Goal: Task Accomplishment & Management: Complete application form

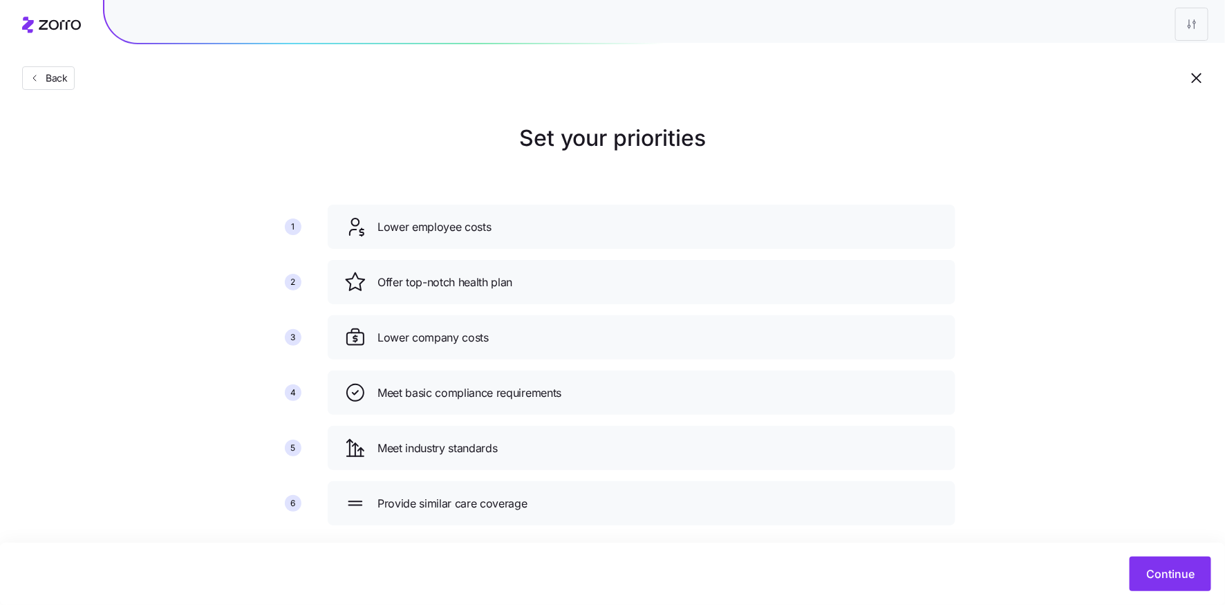
scroll to position [19, 0]
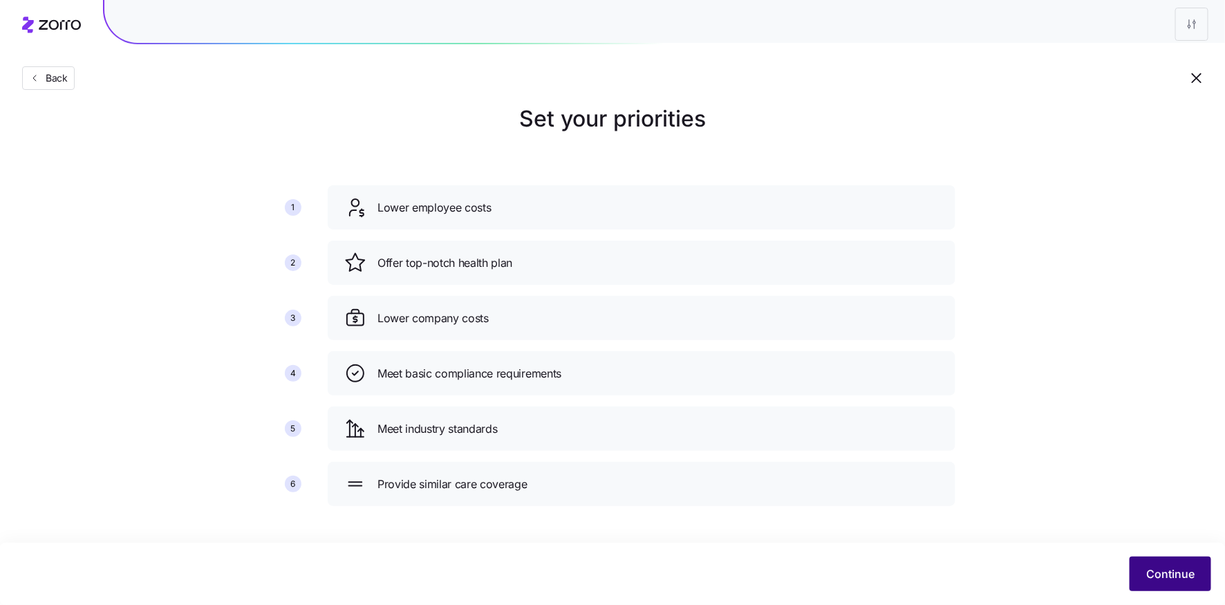
click at [1163, 567] on span "Continue" at bounding box center [1170, 573] width 48 height 17
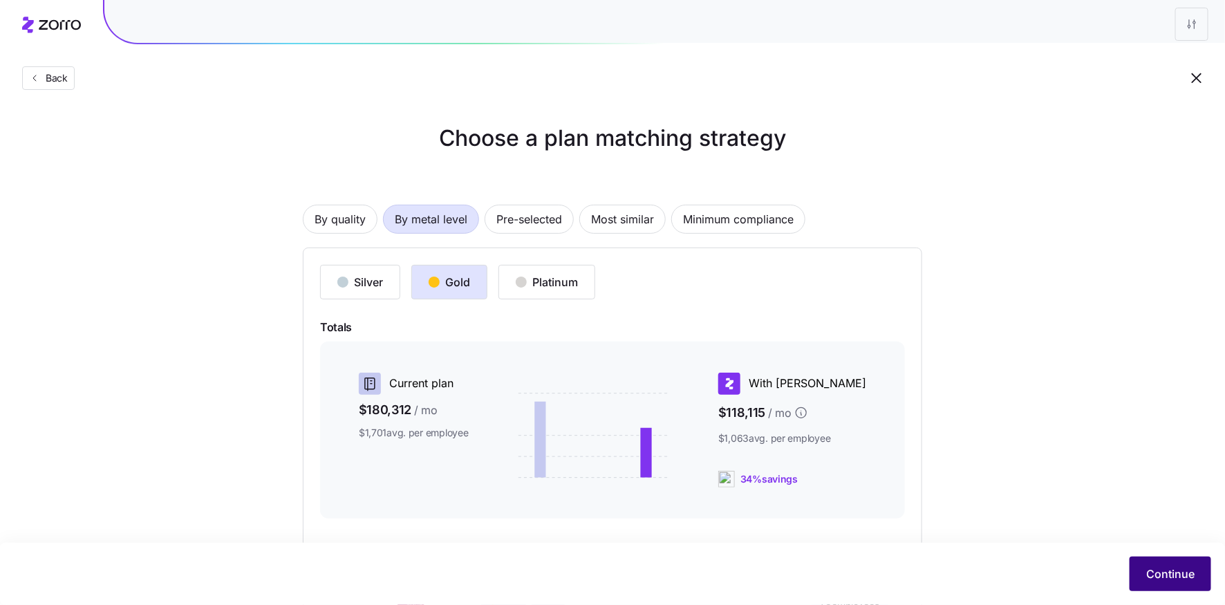
click at [1169, 565] on button "Continue" at bounding box center [1170, 573] width 82 height 35
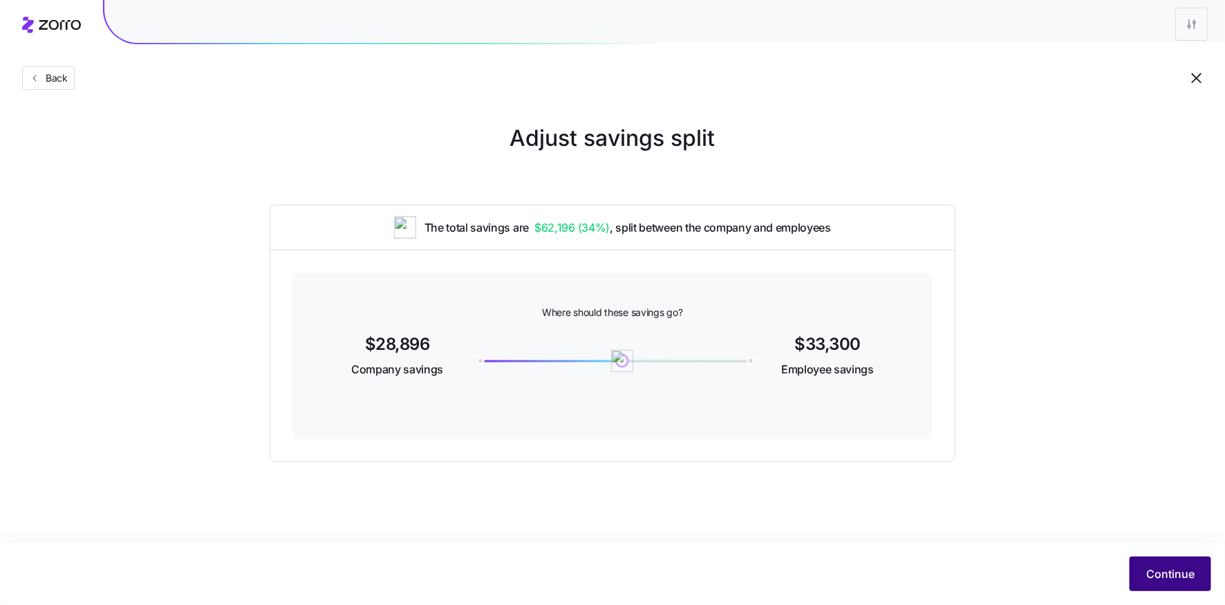
click at [1132, 569] on button "Continue" at bounding box center [1170, 573] width 82 height 35
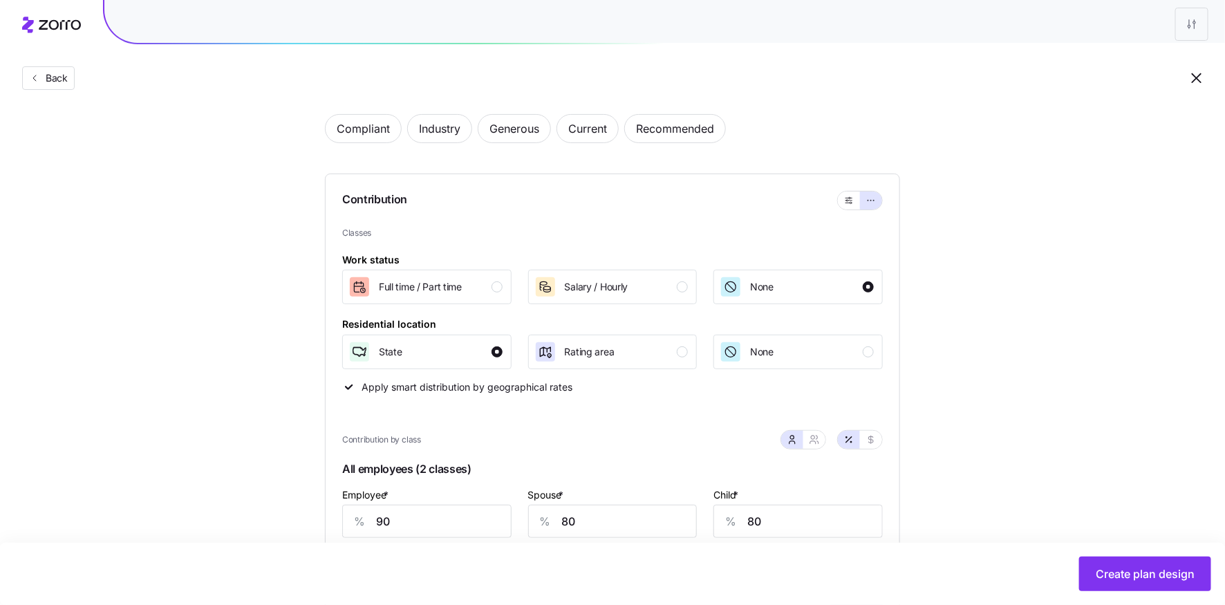
scroll to position [62, 0]
click at [847, 200] on icon "button" at bounding box center [849, 201] width 10 height 17
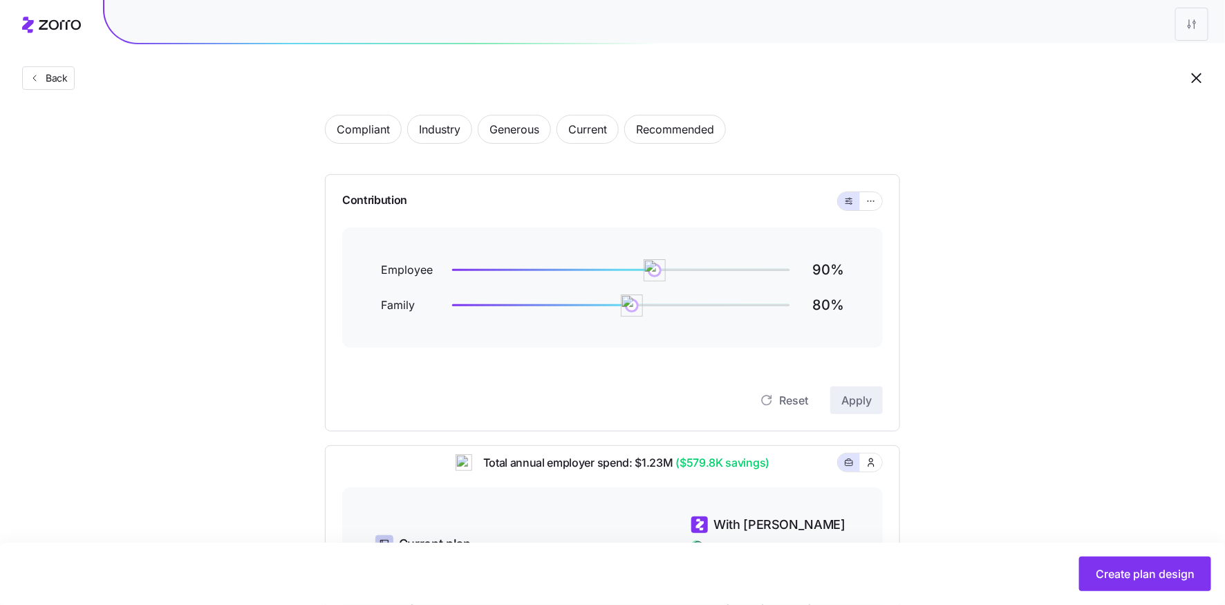
click at [840, 207] on div at bounding box center [860, 201] width 44 height 18
click at [873, 201] on icon "button" at bounding box center [871, 201] width 10 height 17
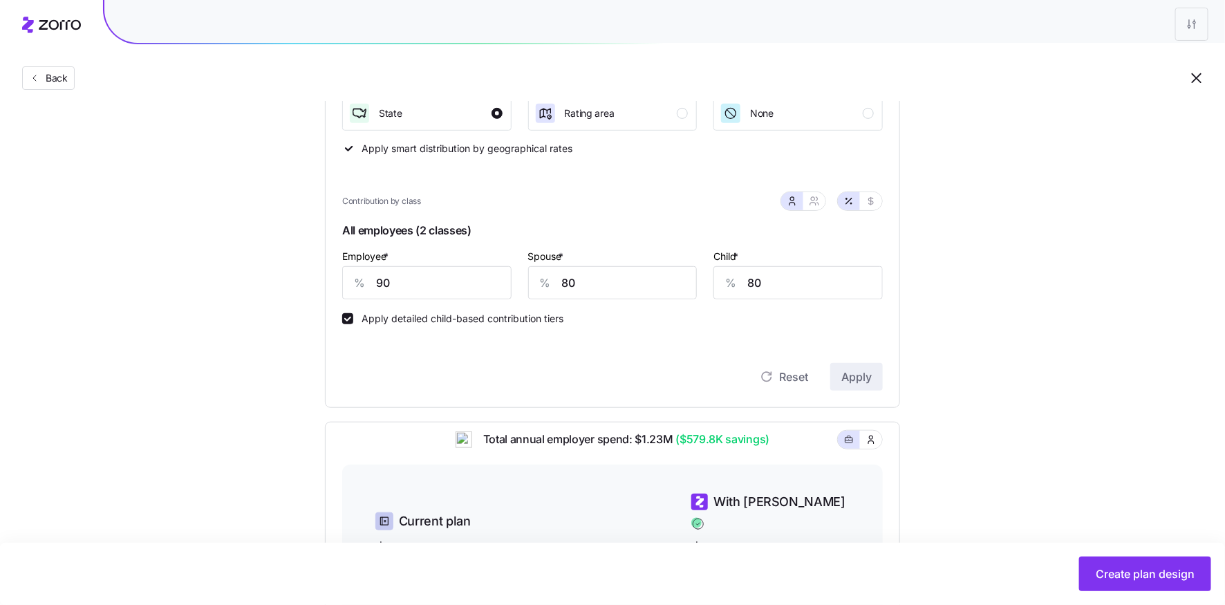
scroll to position [314, 0]
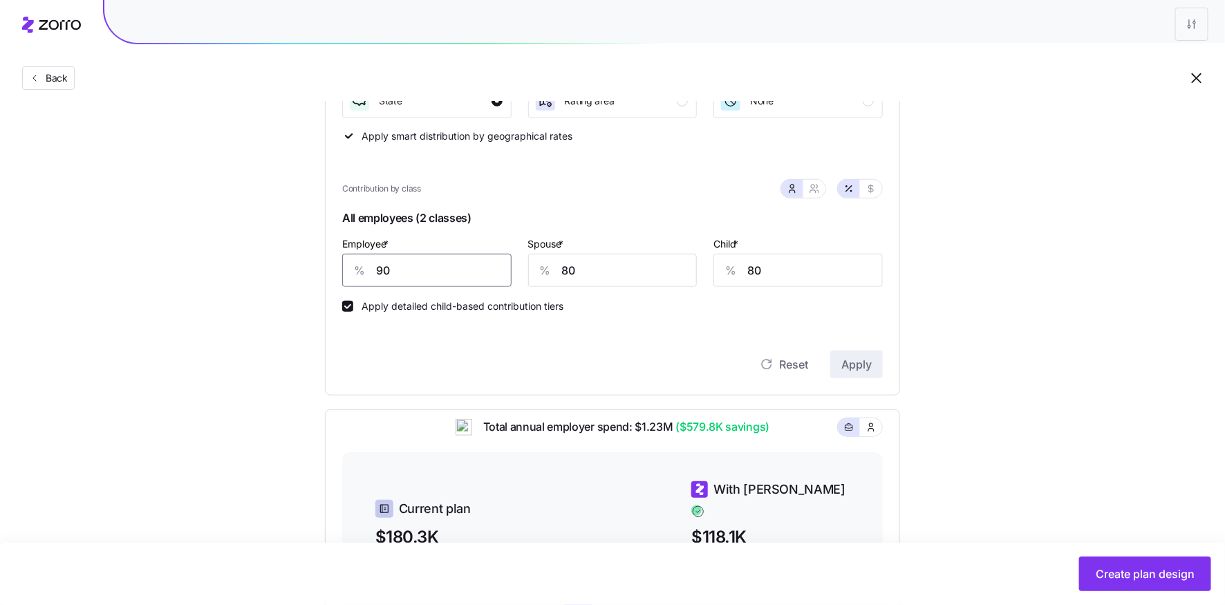
drag, startPoint x: 361, startPoint y: 270, endPoint x: 339, endPoint y: 270, distance: 22.8
click at [339, 270] on div "Contribution Classes Work status [DEMOGRAPHIC_DATA] / [DEMOGRAPHIC_DATA] Salary…" at bounding box center [612, 159] width 575 height 473
type input "80"
type input "70"
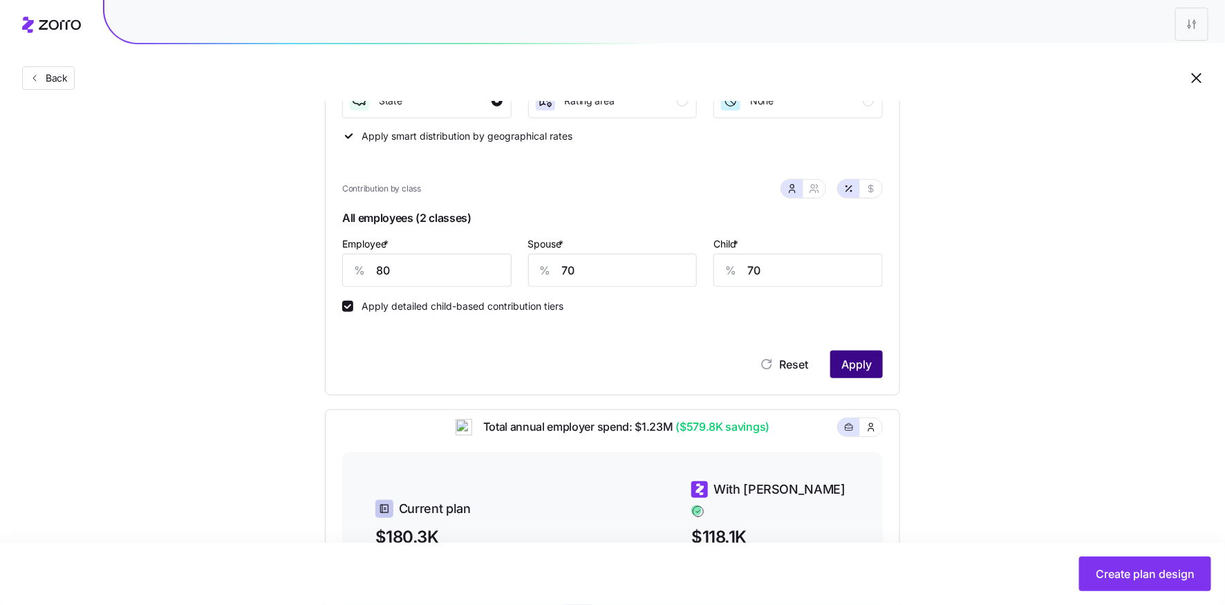
click at [854, 361] on span "Apply" at bounding box center [856, 364] width 30 height 17
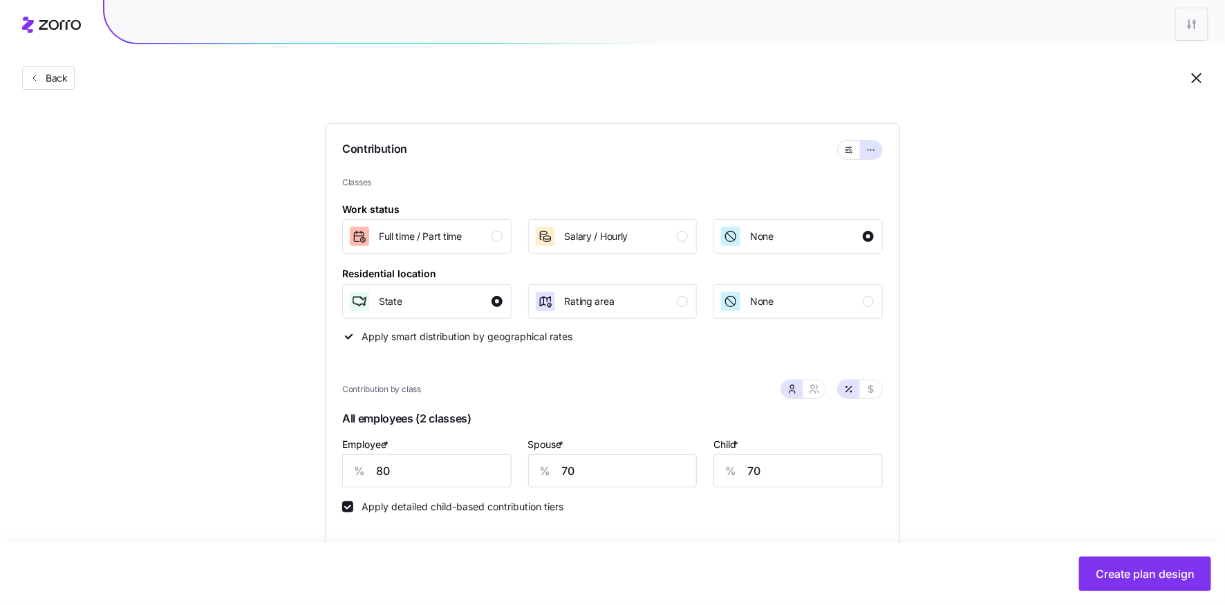
scroll to position [118, 0]
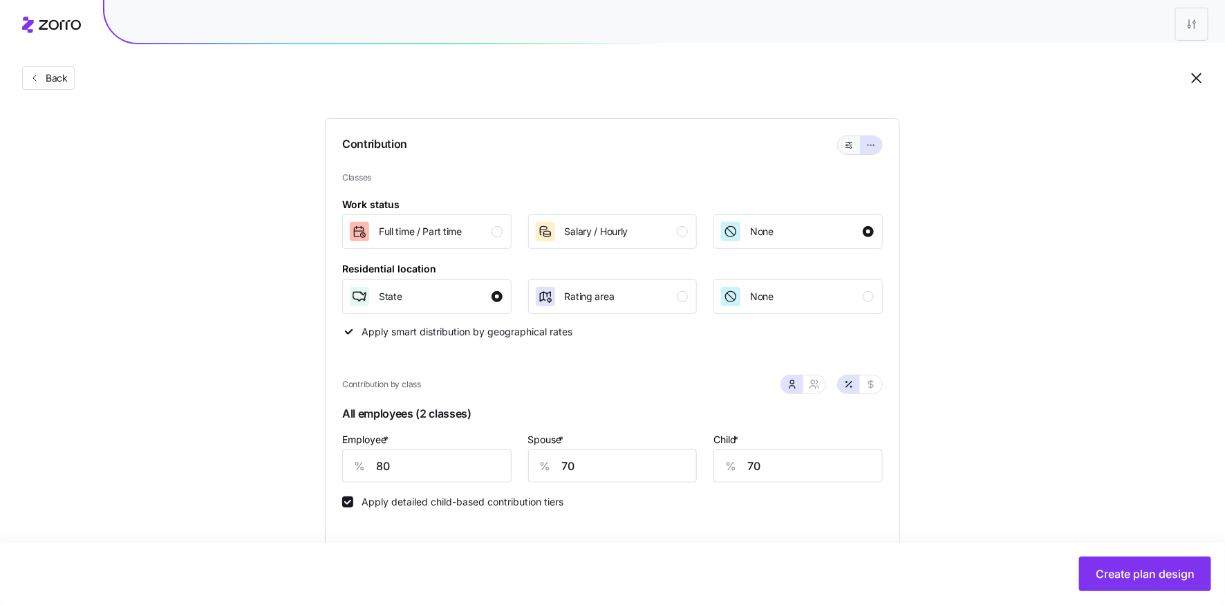
click at [851, 150] on button "button" at bounding box center [849, 145] width 22 height 18
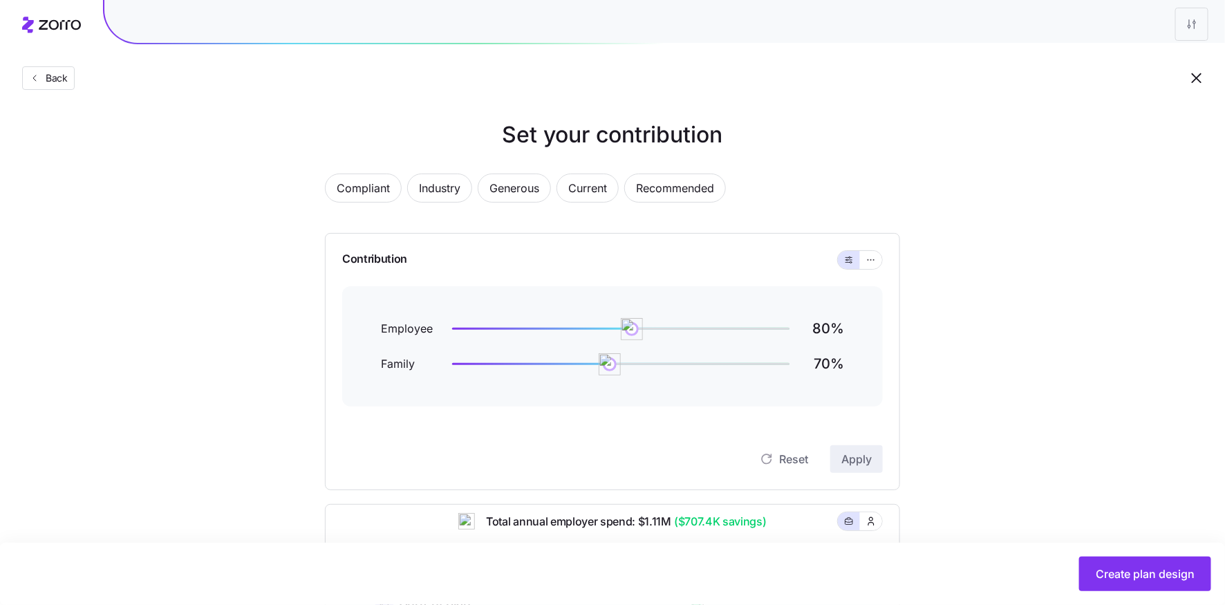
scroll to position [0, 0]
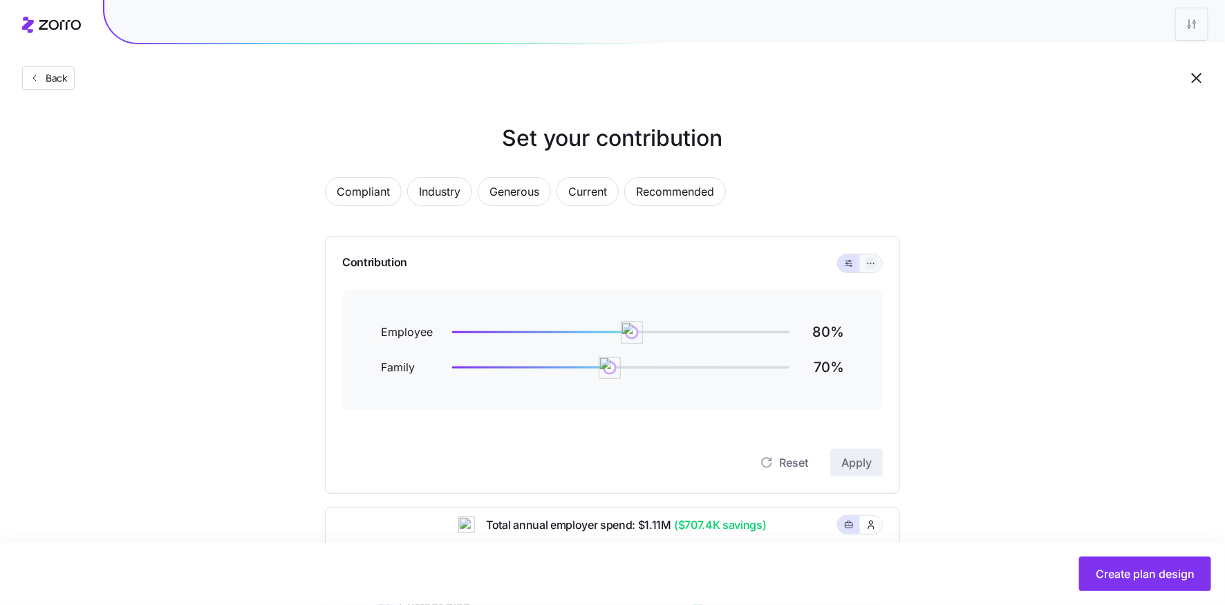
click at [876, 264] on button "button" at bounding box center [870, 263] width 11 height 11
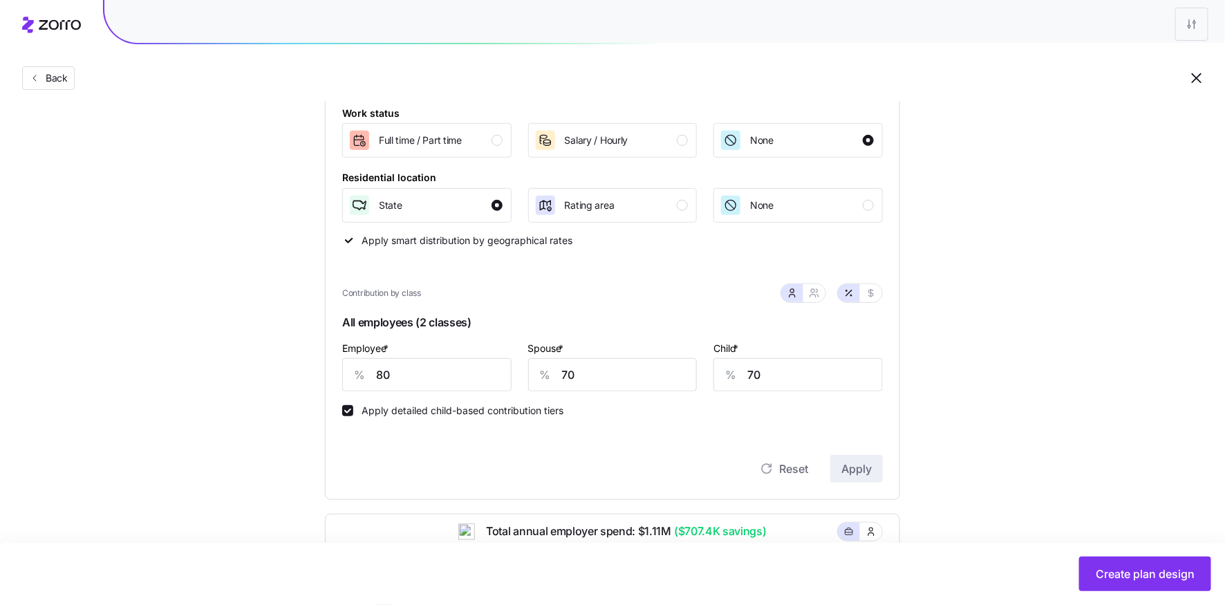
scroll to position [226, 0]
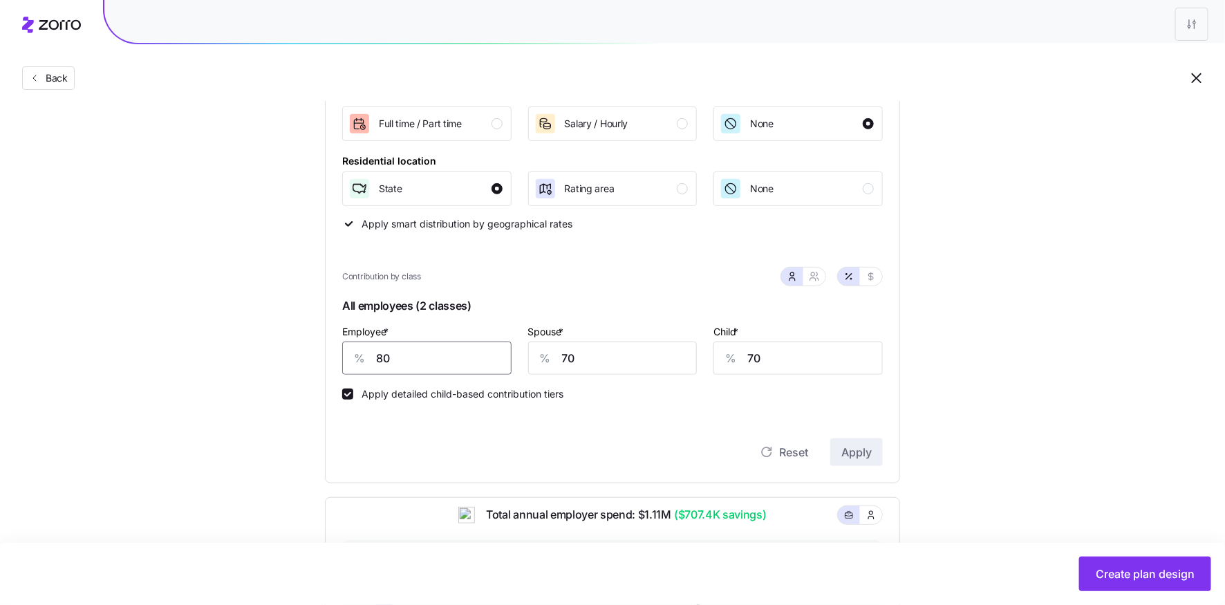
click at [379, 360] on input "80" at bounding box center [426, 357] width 169 height 33
type input "90"
type input "80"
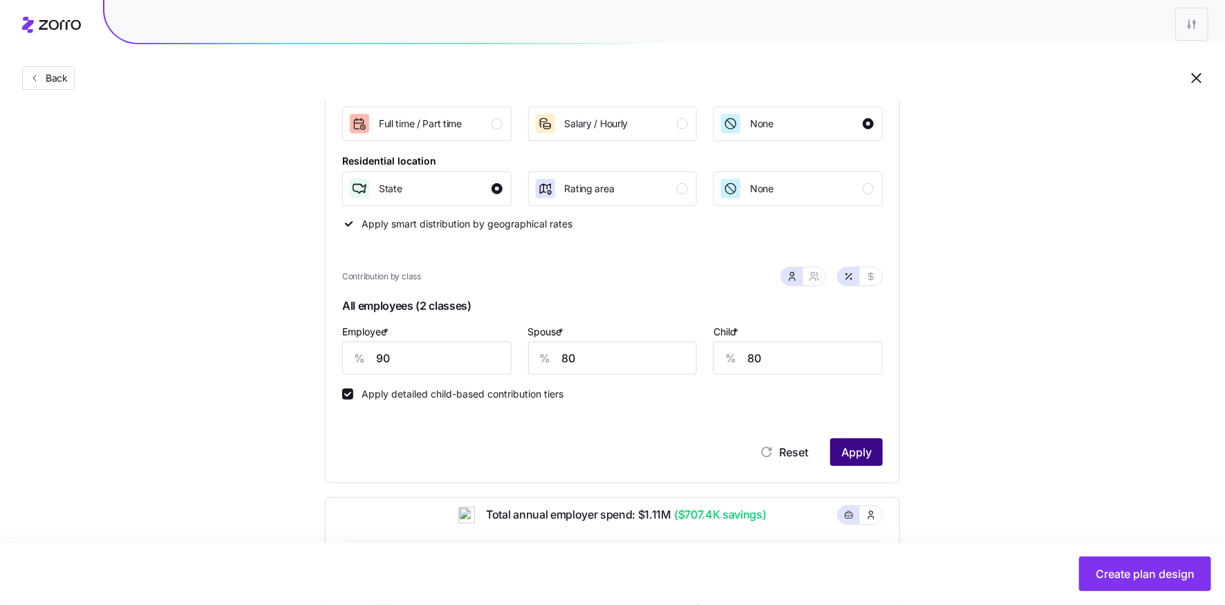
click at [843, 453] on span "Apply" at bounding box center [856, 452] width 30 height 17
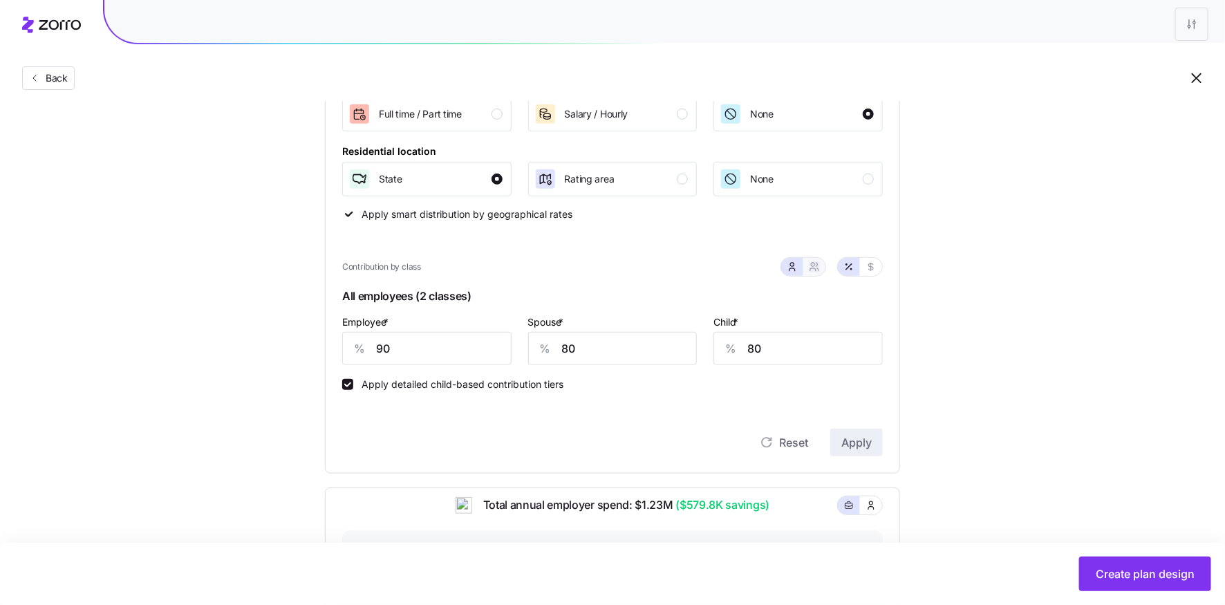
click at [810, 266] on icon "button" at bounding box center [814, 266] width 11 height 11
type input "85"
type input "86"
click at [790, 263] on icon "button" at bounding box center [792, 266] width 11 height 11
type input "80"
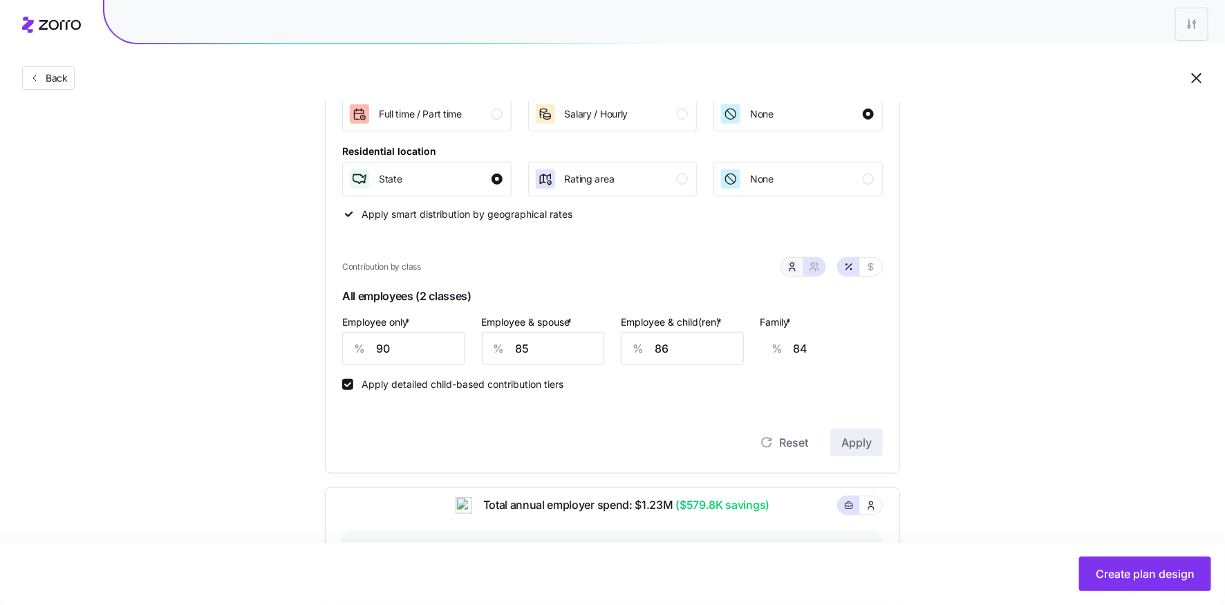
type input "80"
click at [813, 270] on icon "button" at bounding box center [814, 266] width 11 height 11
type input "85"
type input "86"
click at [786, 264] on button "button" at bounding box center [792, 267] width 22 height 18
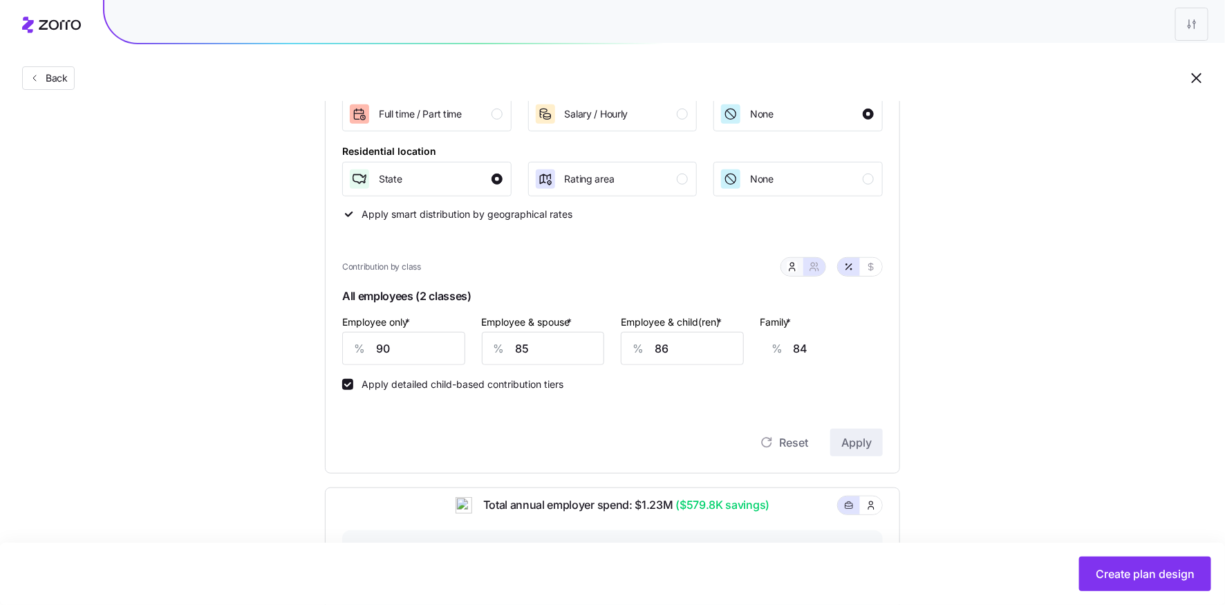
type input "80"
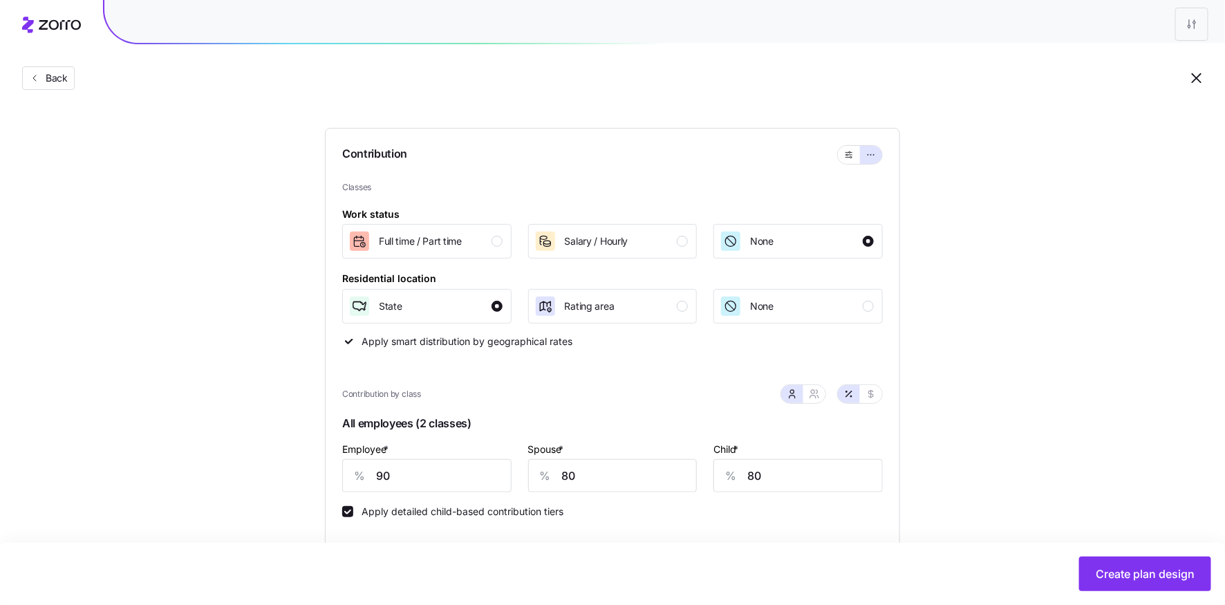
scroll to position [0, 0]
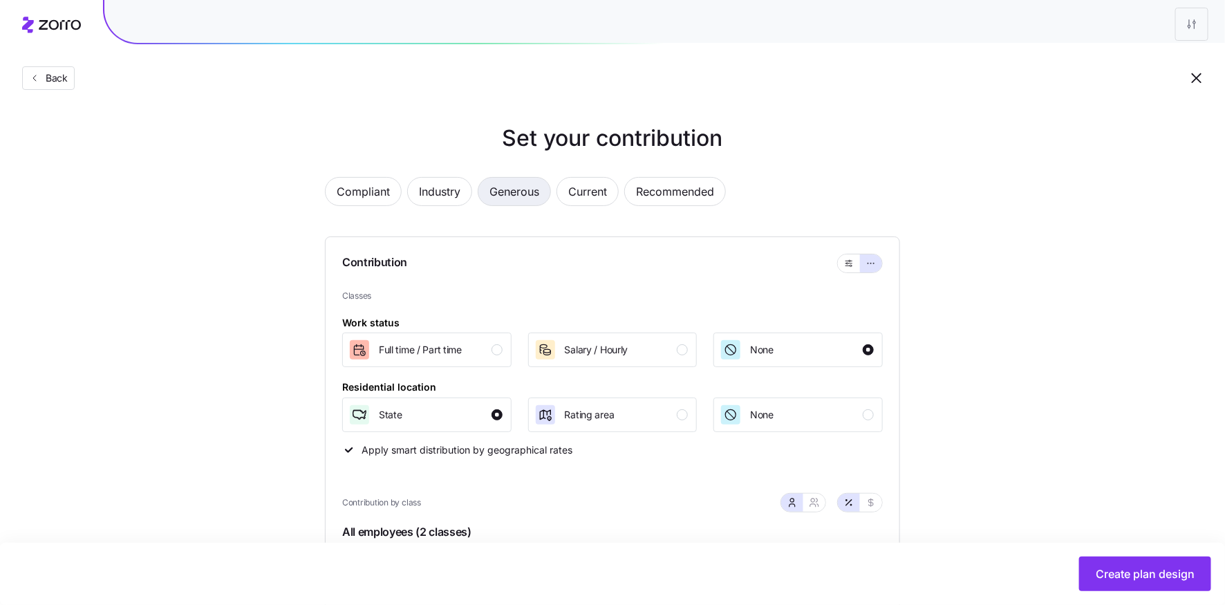
click at [519, 194] on span "Generous" at bounding box center [514, 192] width 50 height 28
type input "87"
type input "67"
click at [646, 187] on span "Recommended" at bounding box center [675, 192] width 78 height 28
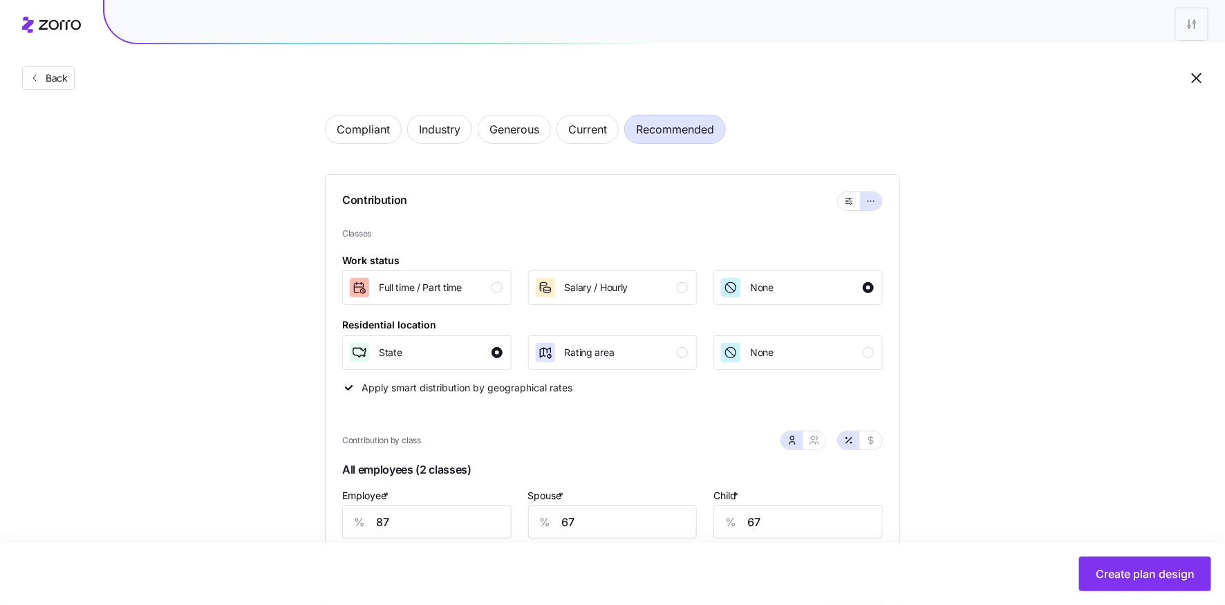
scroll to position [50, 0]
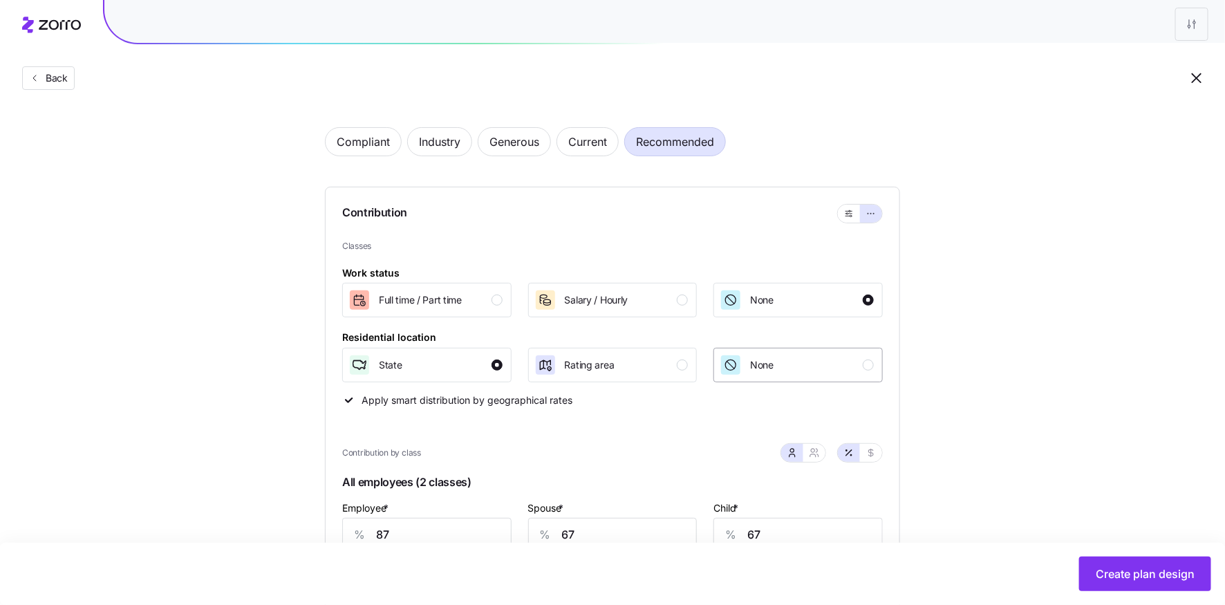
type input "109"
type input "88"
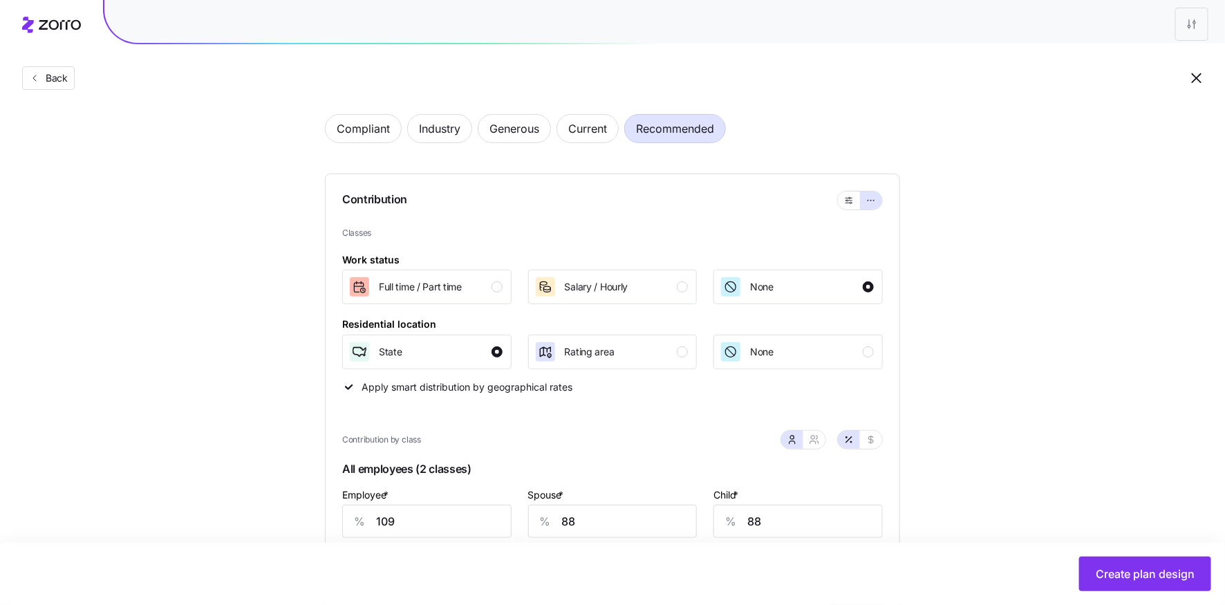
scroll to position [0, 0]
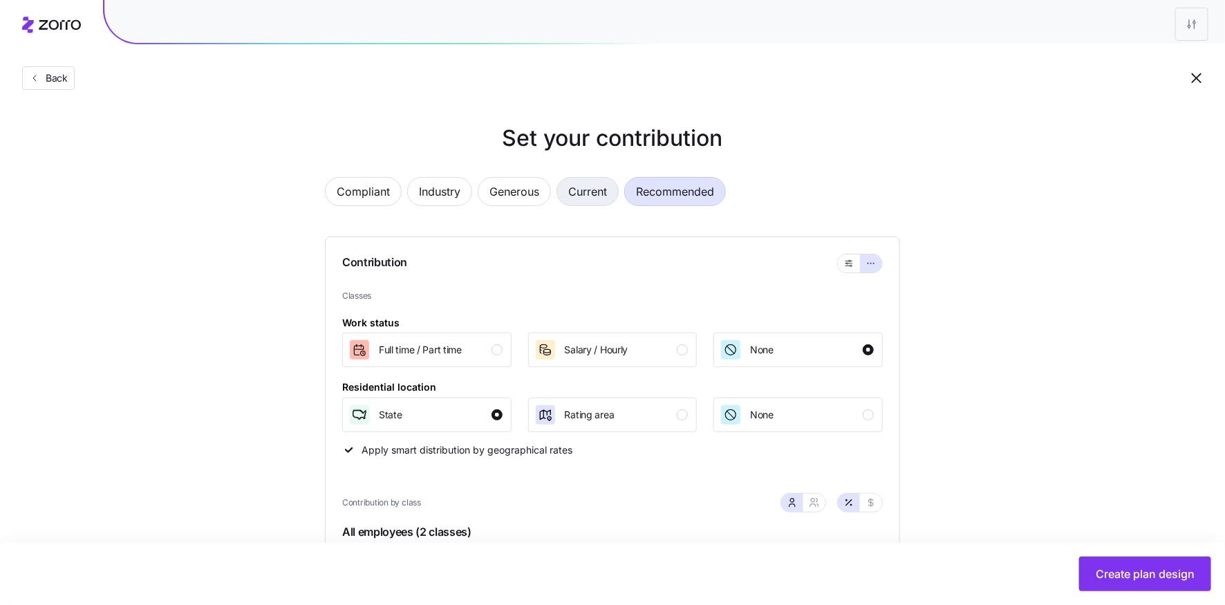
click at [590, 180] on span "Current" at bounding box center [587, 192] width 39 height 28
type input "126"
type input "130"
type input "92"
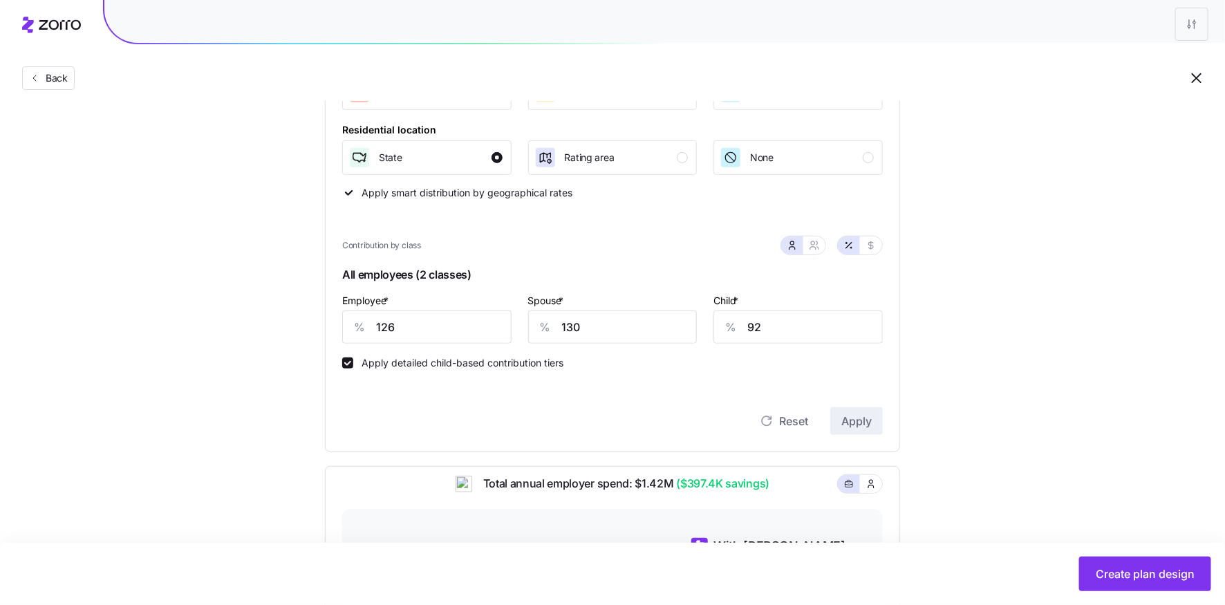
scroll to position [263, 0]
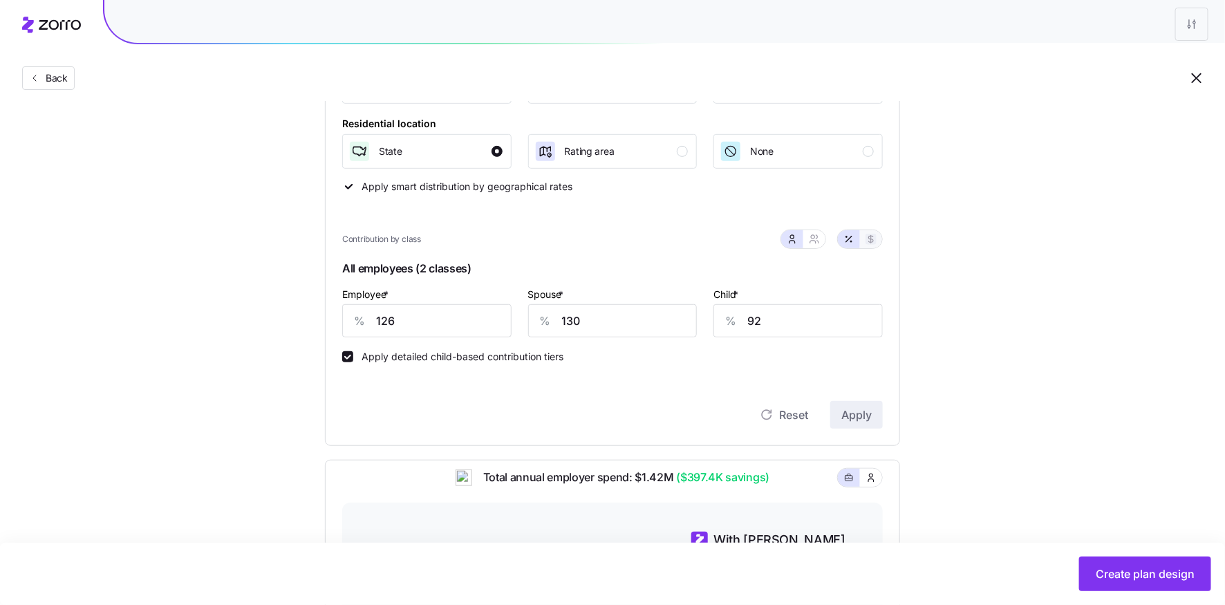
click at [869, 242] on icon "button" at bounding box center [870, 239] width 11 height 11
type input "827"
type input "857"
type input "246"
click at [850, 237] on icon "button" at bounding box center [849, 239] width 6 height 6
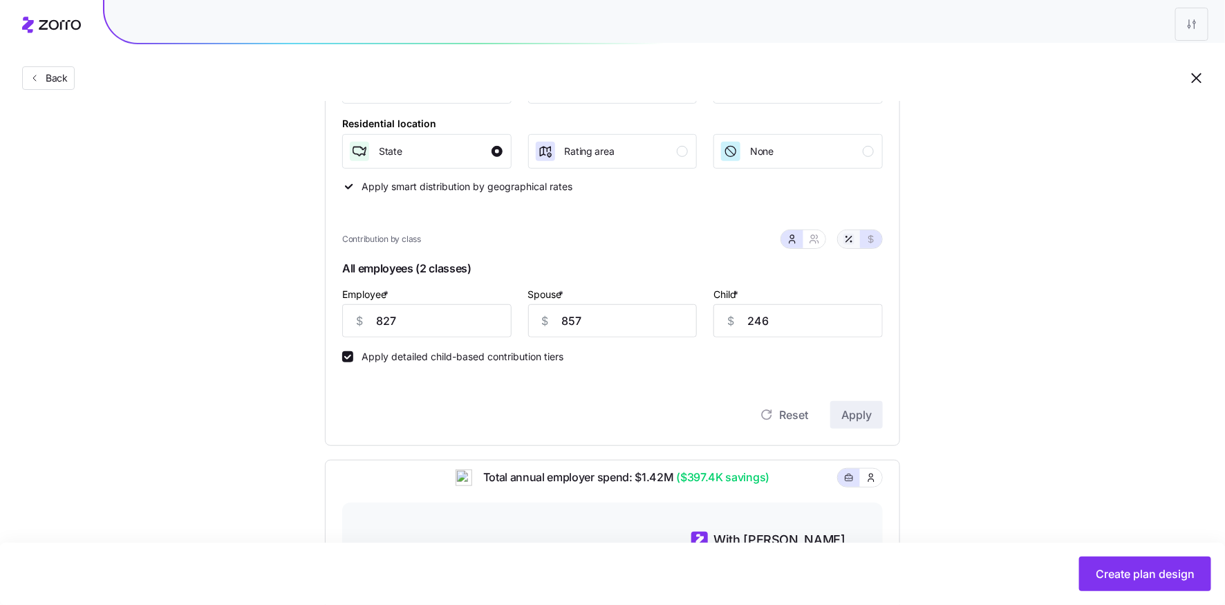
type input "126"
type input "130"
type input "92"
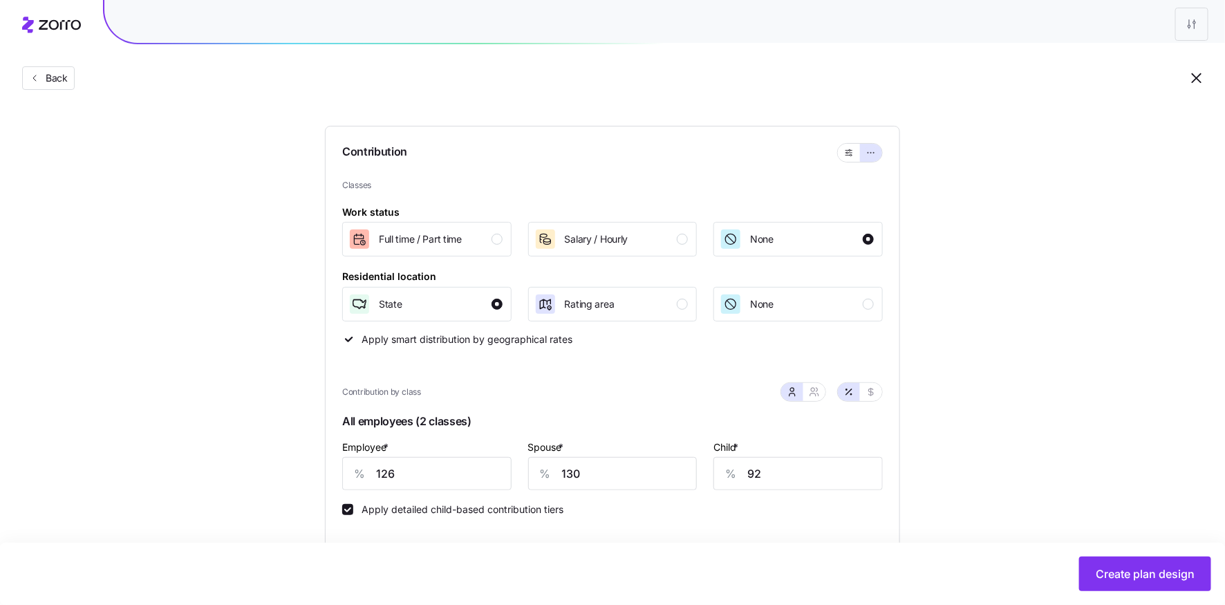
scroll to position [0, 0]
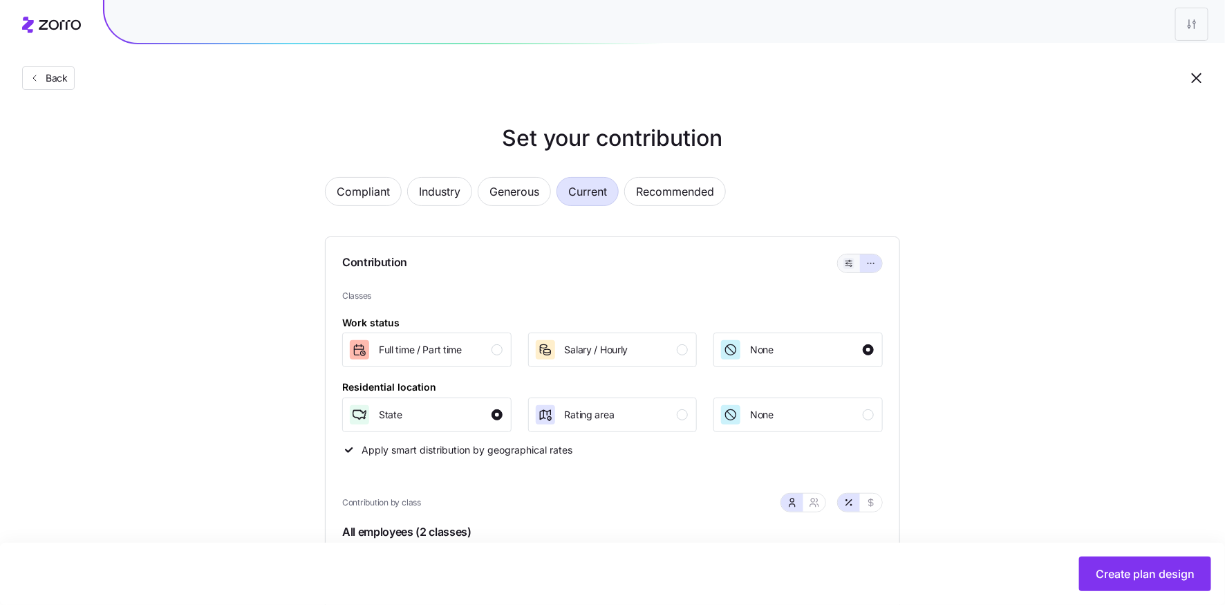
click at [853, 262] on icon "button" at bounding box center [849, 263] width 10 height 17
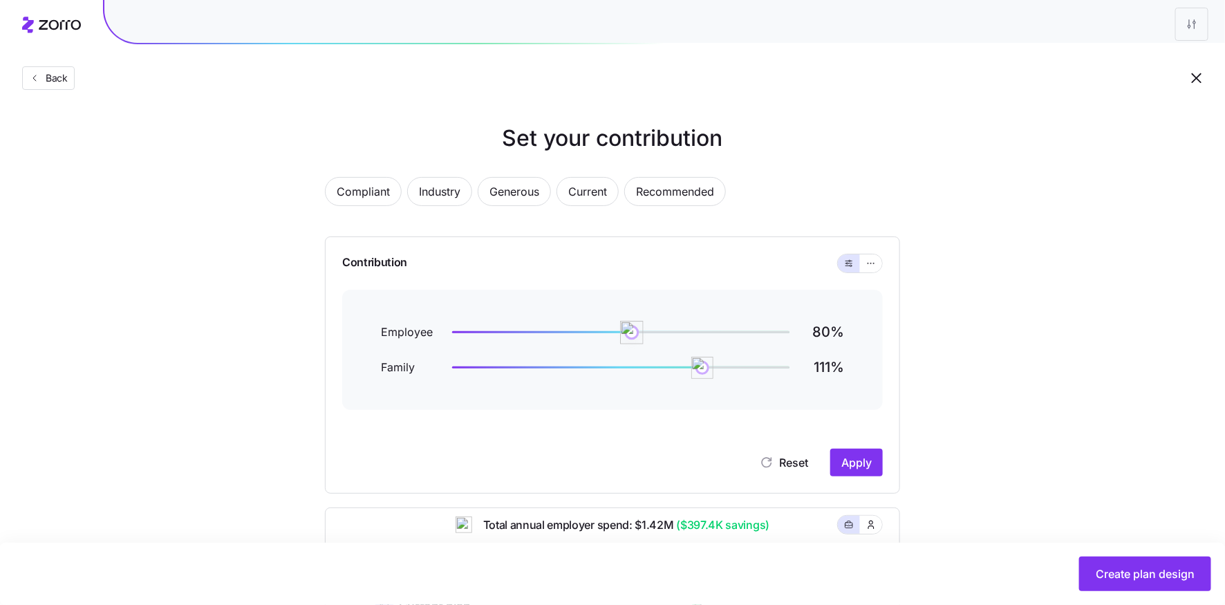
drag, startPoint x: 735, startPoint y: 330, endPoint x: 632, endPoint y: 330, distance: 103.0
click at [632, 330] on img at bounding box center [631, 332] width 23 height 23
drag, startPoint x: 698, startPoint y: 366, endPoint x: 575, endPoint y: 369, distance: 123.1
click at [575, 369] on img at bounding box center [575, 367] width 23 height 23
click at [872, 263] on icon "button" at bounding box center [871, 263] width 10 height 17
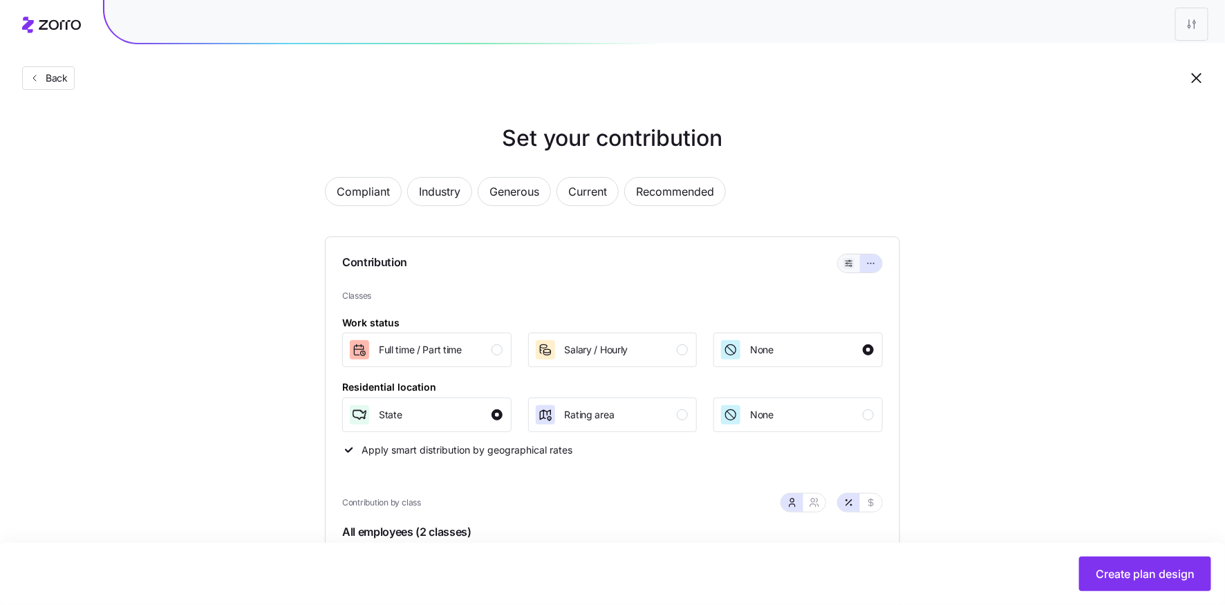
click at [850, 263] on icon "button" at bounding box center [849, 263] width 10 height 17
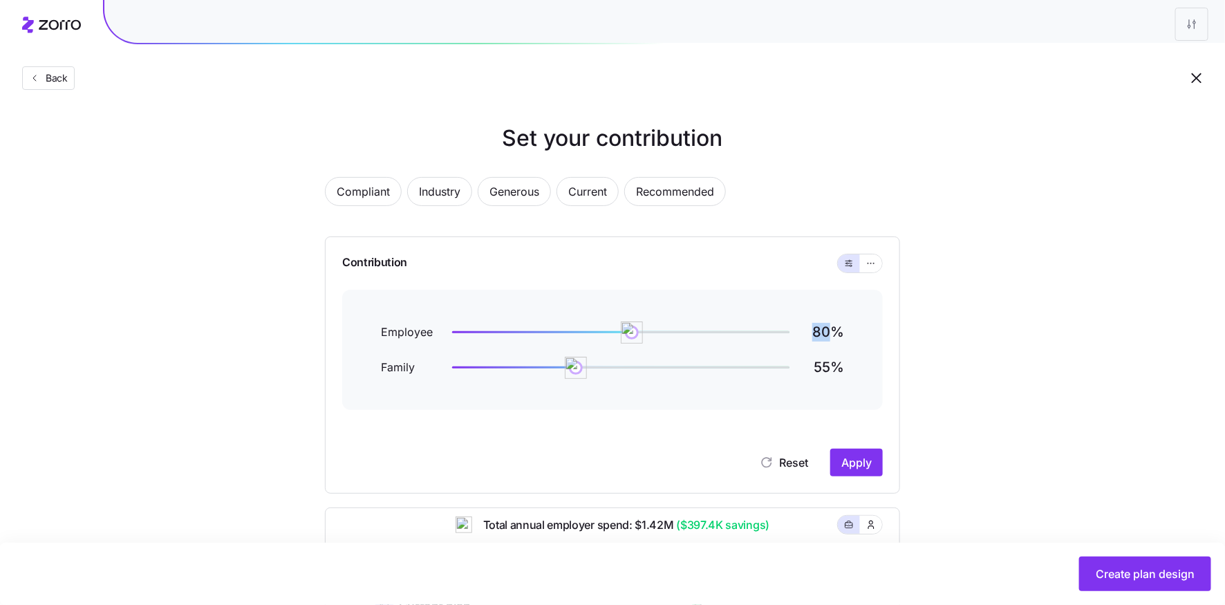
drag, startPoint x: 814, startPoint y: 334, endPoint x: 831, endPoint y: 335, distance: 16.6
click at [831, 335] on h2 "80 %" at bounding box center [824, 332] width 39 height 19
click at [830, 340] on h2 "80 %" at bounding box center [824, 332] width 39 height 19
click at [56, 79] on span "Back" at bounding box center [54, 78] width 28 height 14
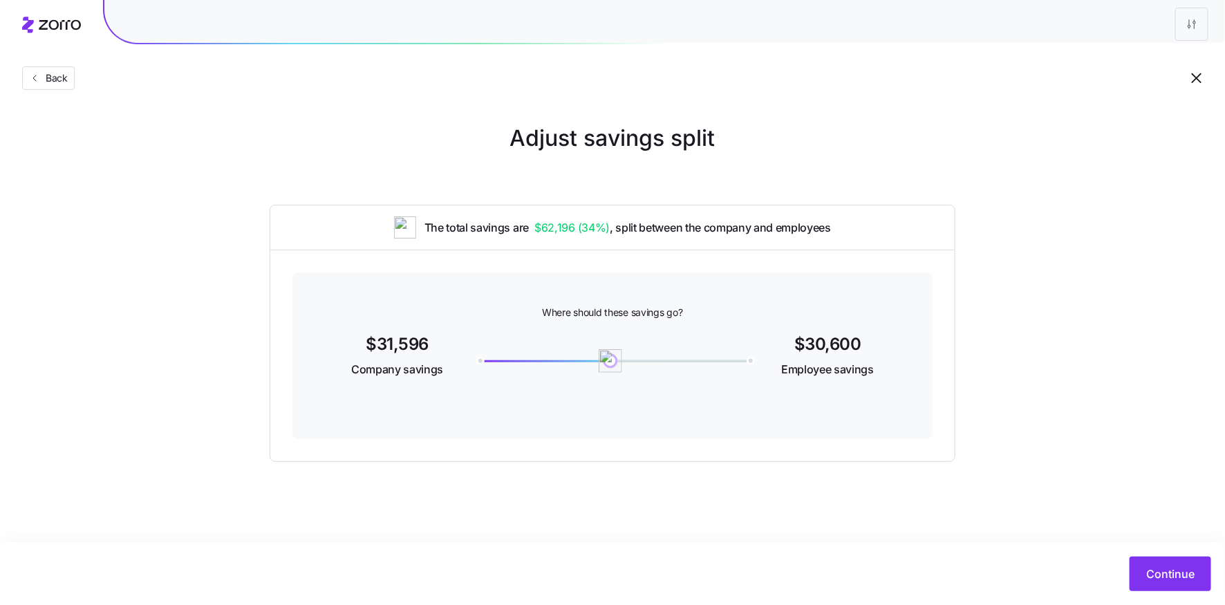
drag, startPoint x: 621, startPoint y: 361, endPoint x: 610, endPoint y: 361, distance: 10.4
click at [610, 361] on img at bounding box center [610, 360] width 23 height 23
click at [1166, 568] on span "Continue" at bounding box center [1170, 573] width 48 height 17
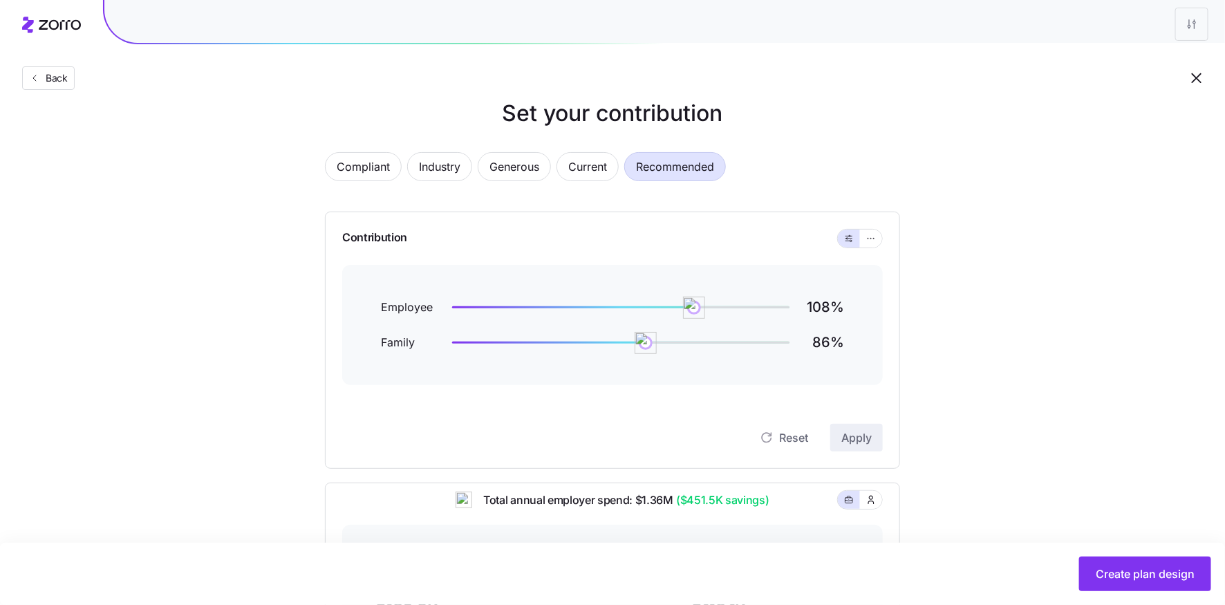
scroll to position [30, 0]
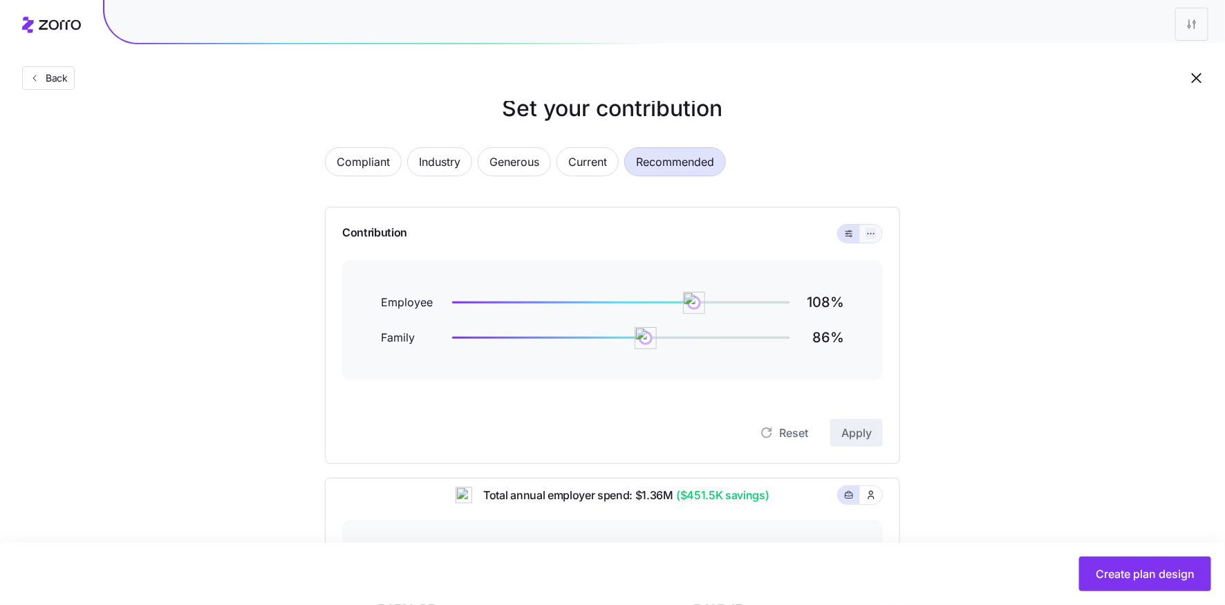
click at [869, 232] on icon "button" at bounding box center [871, 233] width 10 height 17
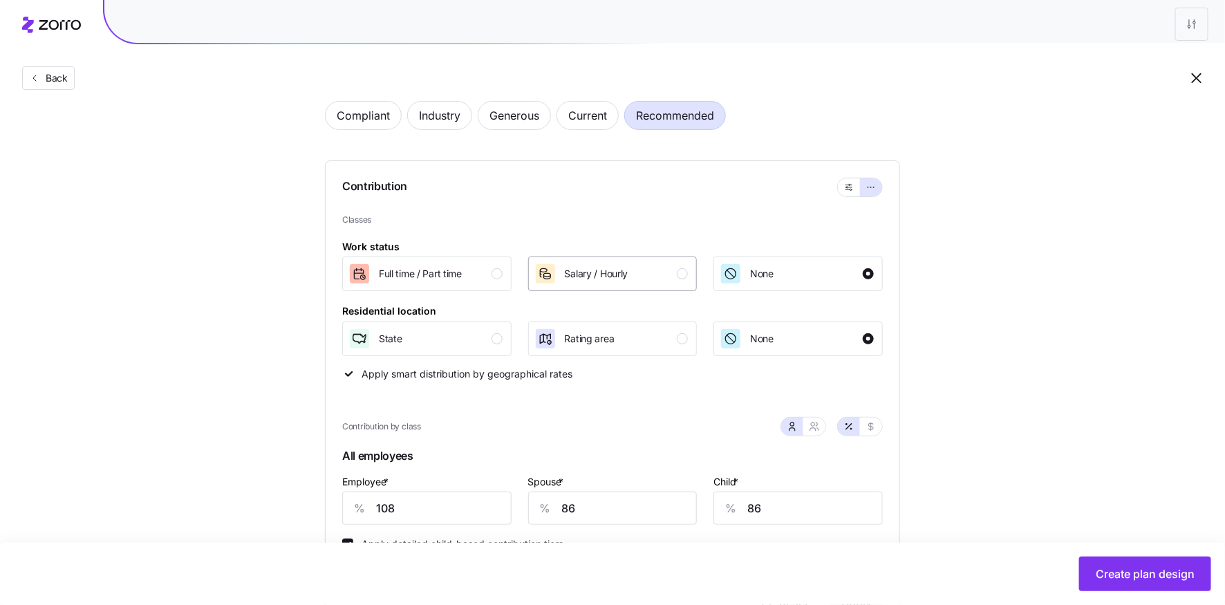
scroll to position [77, 0]
click at [498, 335] on div "button" at bounding box center [496, 337] width 11 height 11
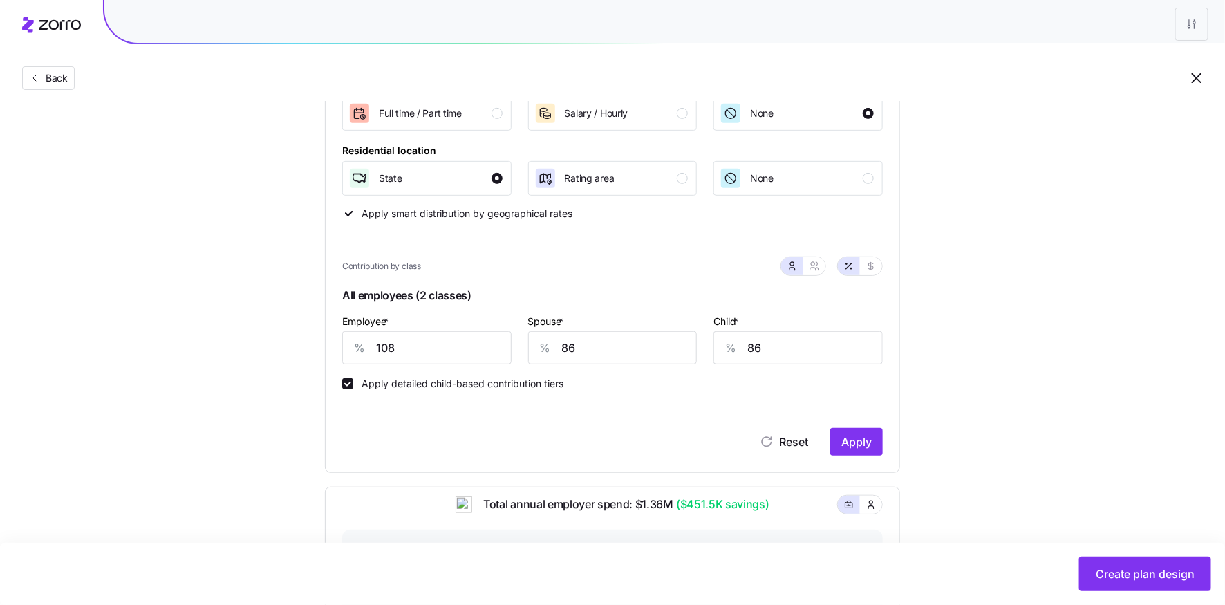
scroll to position [330, 0]
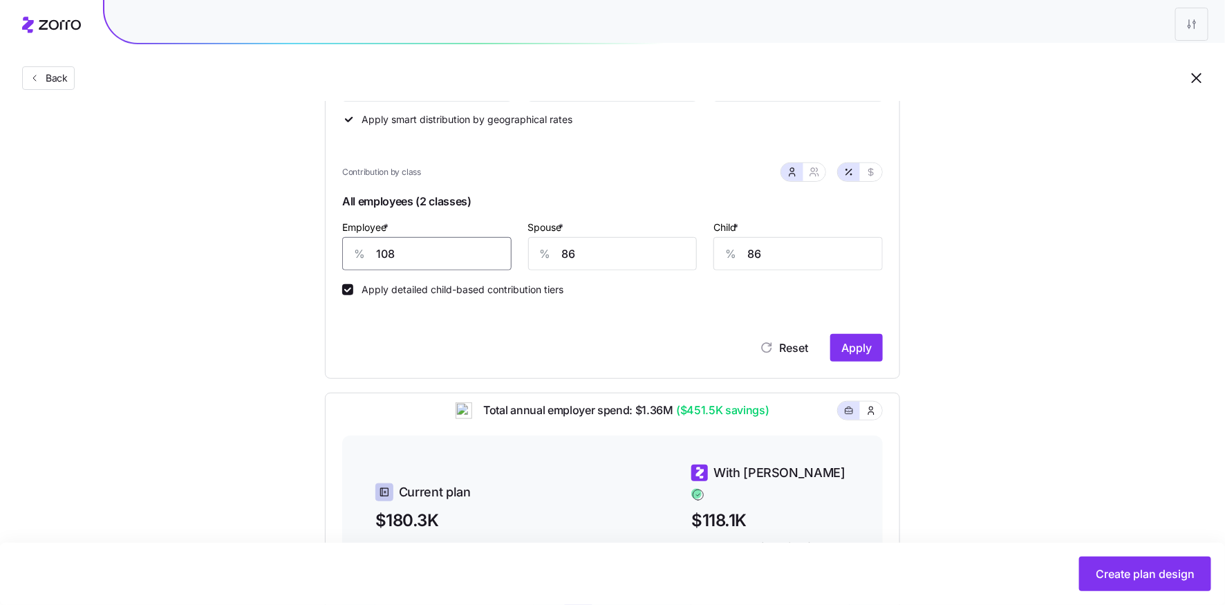
click at [383, 254] on input "108" at bounding box center [426, 253] width 169 height 33
type input "80"
type input "70"
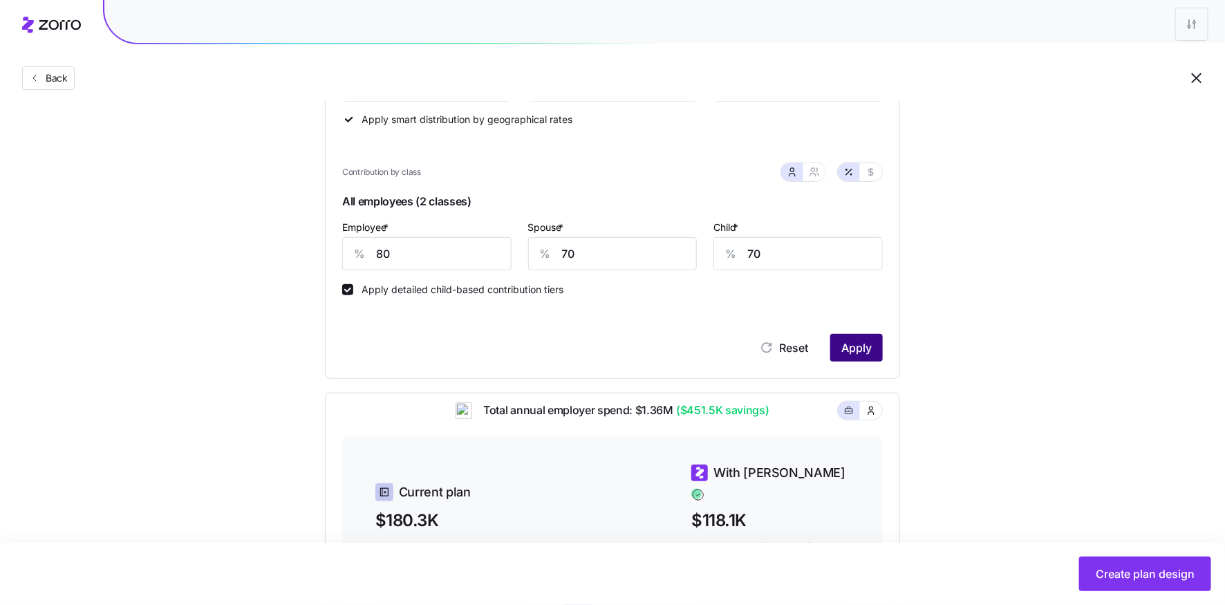
click at [847, 347] on span "Apply" at bounding box center [856, 347] width 30 height 17
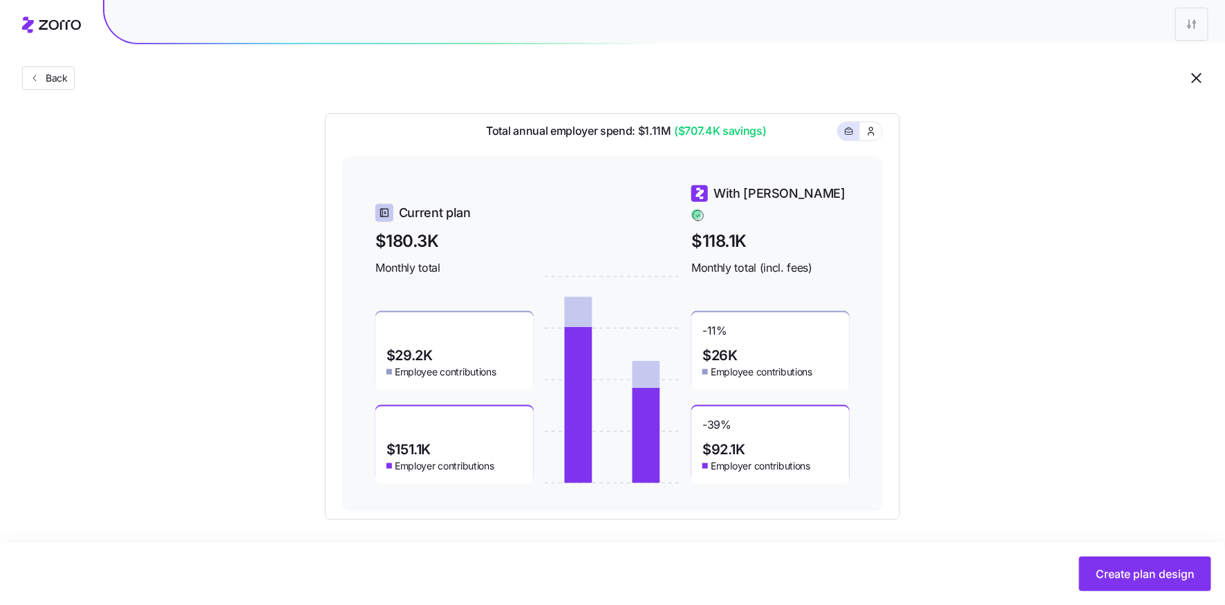
scroll to position [612, 0]
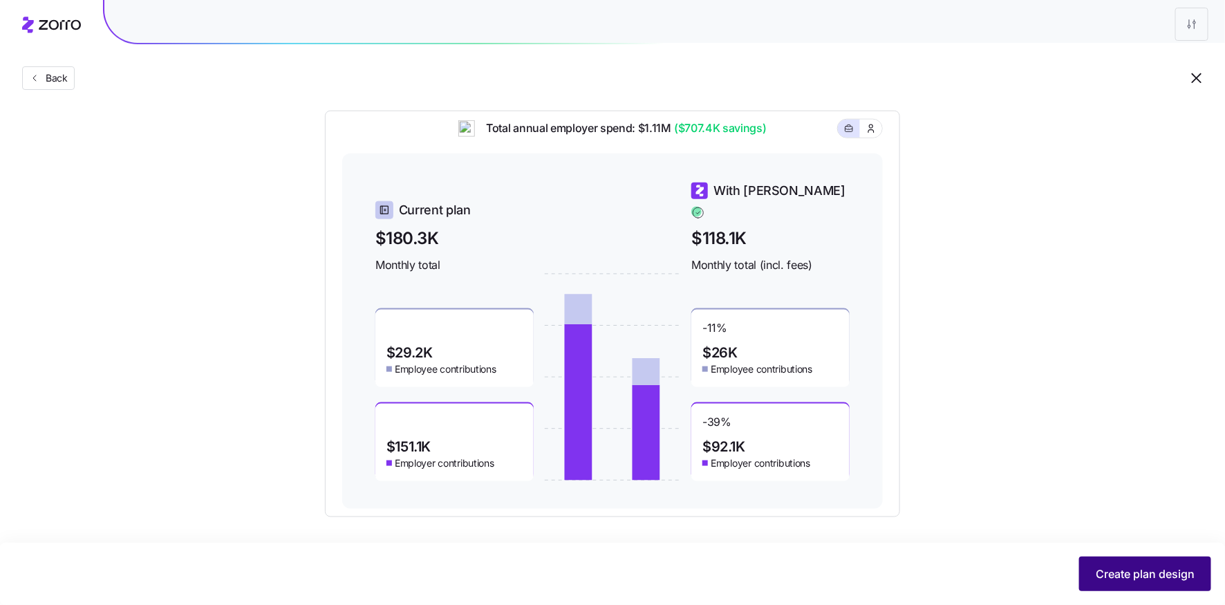
click at [1116, 580] on span "Create plan design" at bounding box center [1144, 573] width 99 height 17
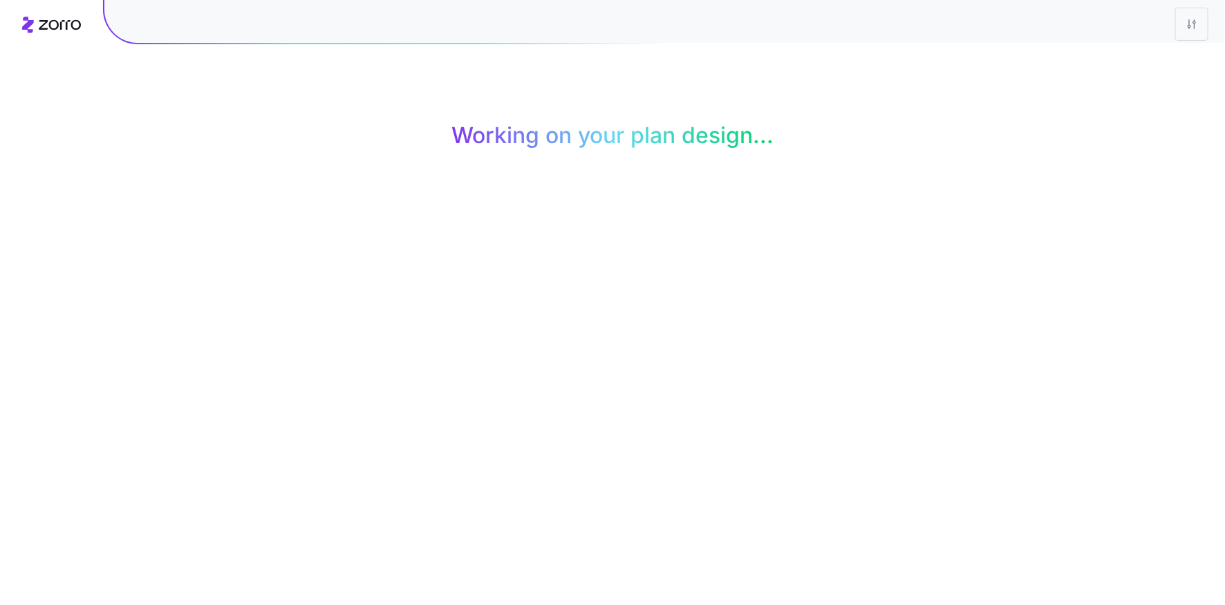
scroll to position [0, 0]
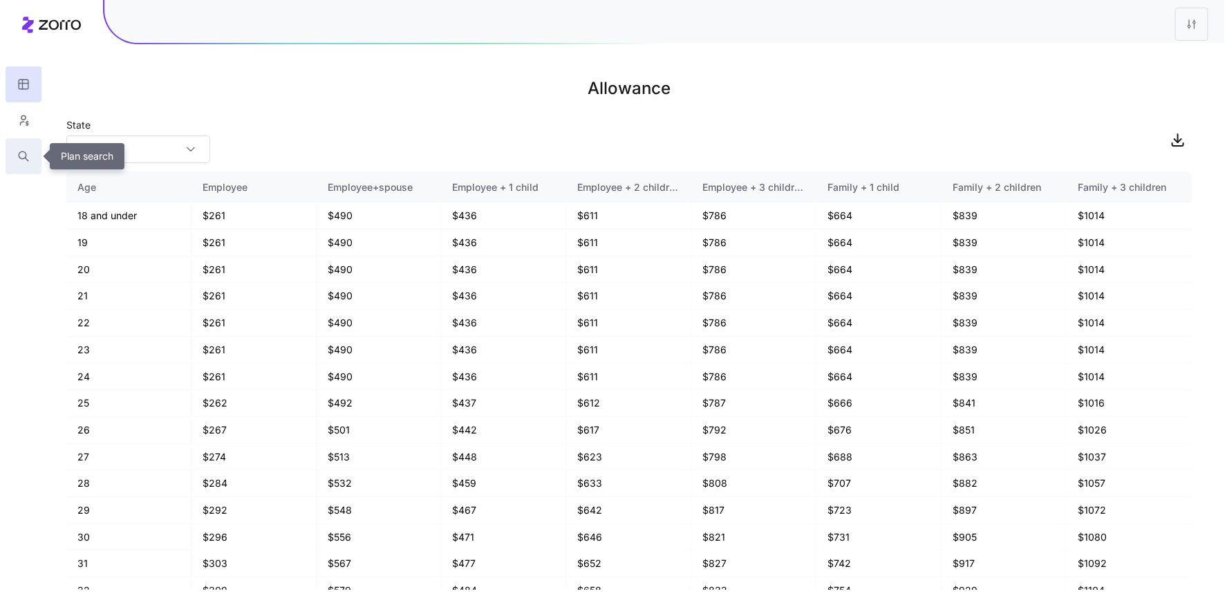
click at [28, 156] on icon "button" at bounding box center [23, 156] width 12 height 14
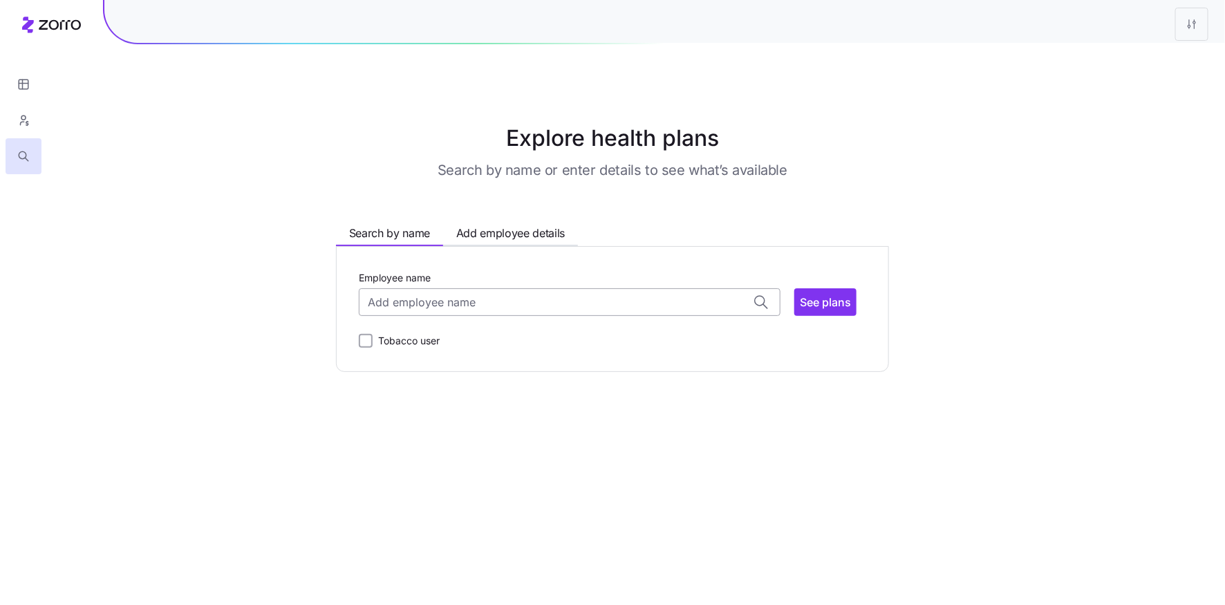
click at [443, 301] on input "Employee name" at bounding box center [570, 302] width 422 height 28
click at [444, 454] on span "[PERSON_NAME] ( 28 )" at bounding box center [424, 457] width 109 height 17
type input "[PERSON_NAME]"
click at [820, 294] on span "See plans" at bounding box center [825, 302] width 51 height 17
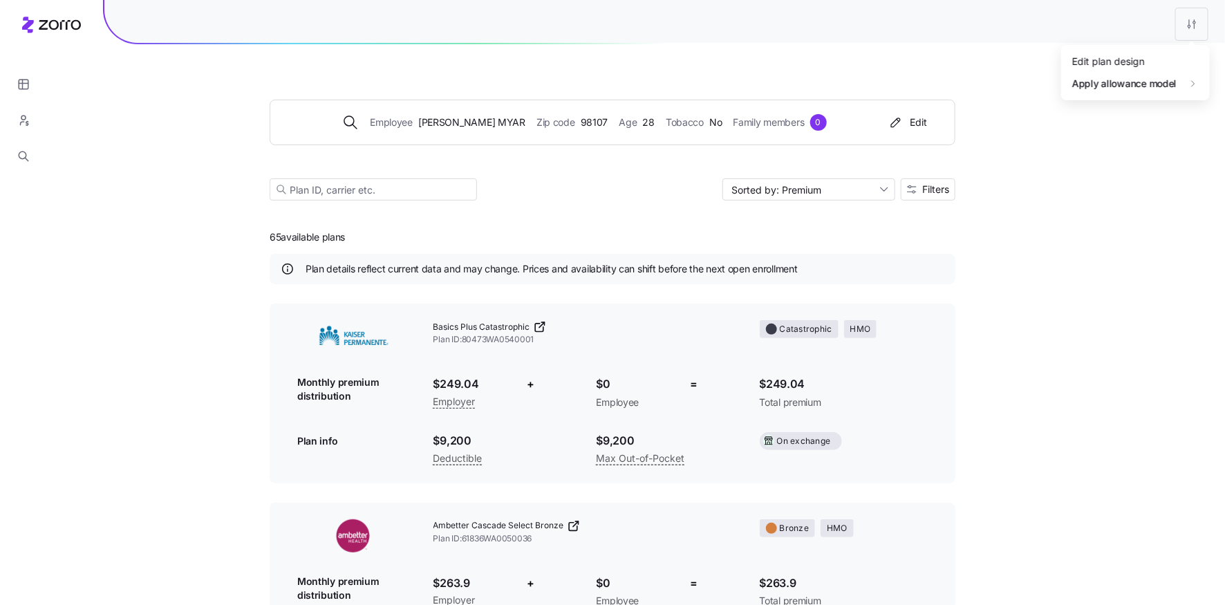
click at [30, 122] on button "button" at bounding box center [24, 120] width 36 height 36
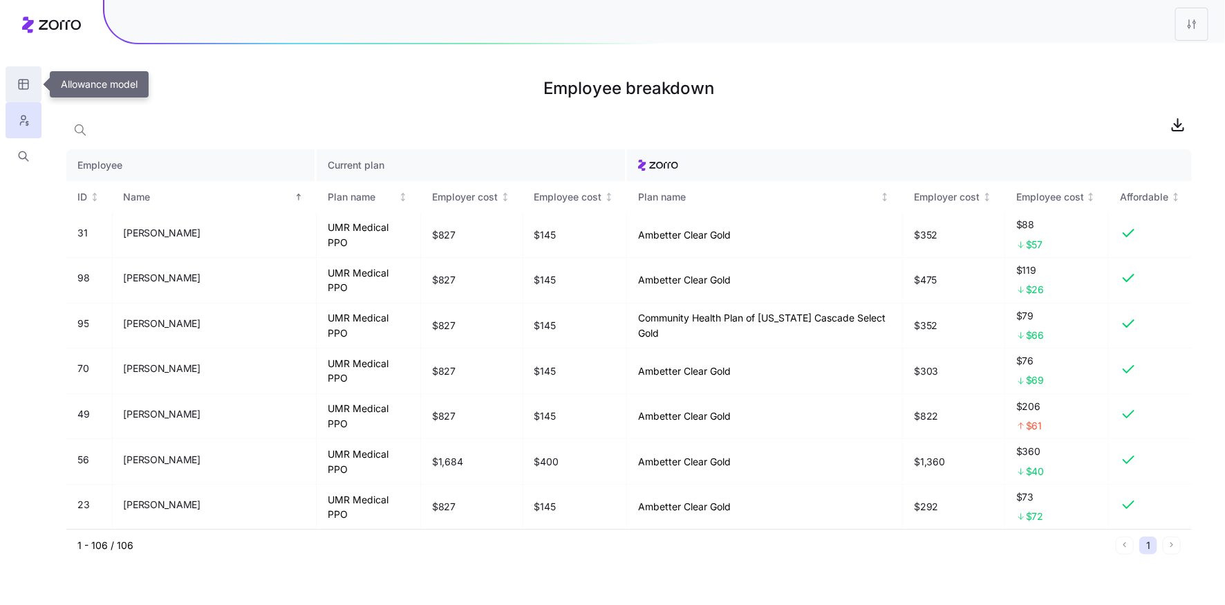
click at [27, 82] on icon "button" at bounding box center [23, 84] width 12 height 14
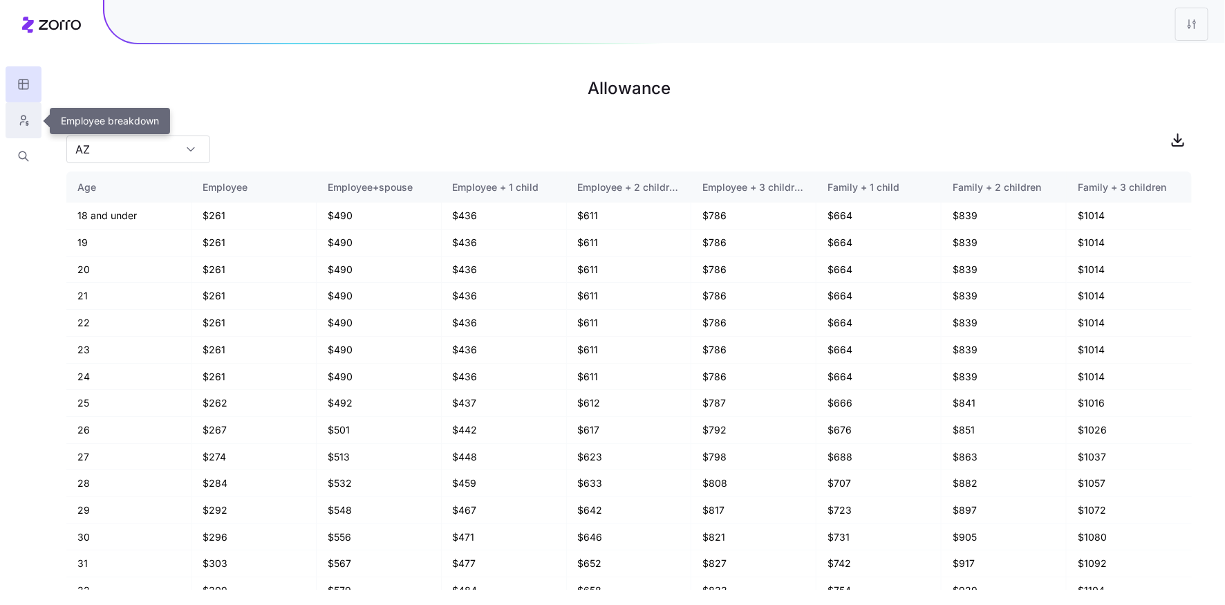
click at [18, 126] on icon "button" at bounding box center [23, 120] width 12 height 14
click at [26, 120] on icon "button" at bounding box center [23, 120] width 12 height 14
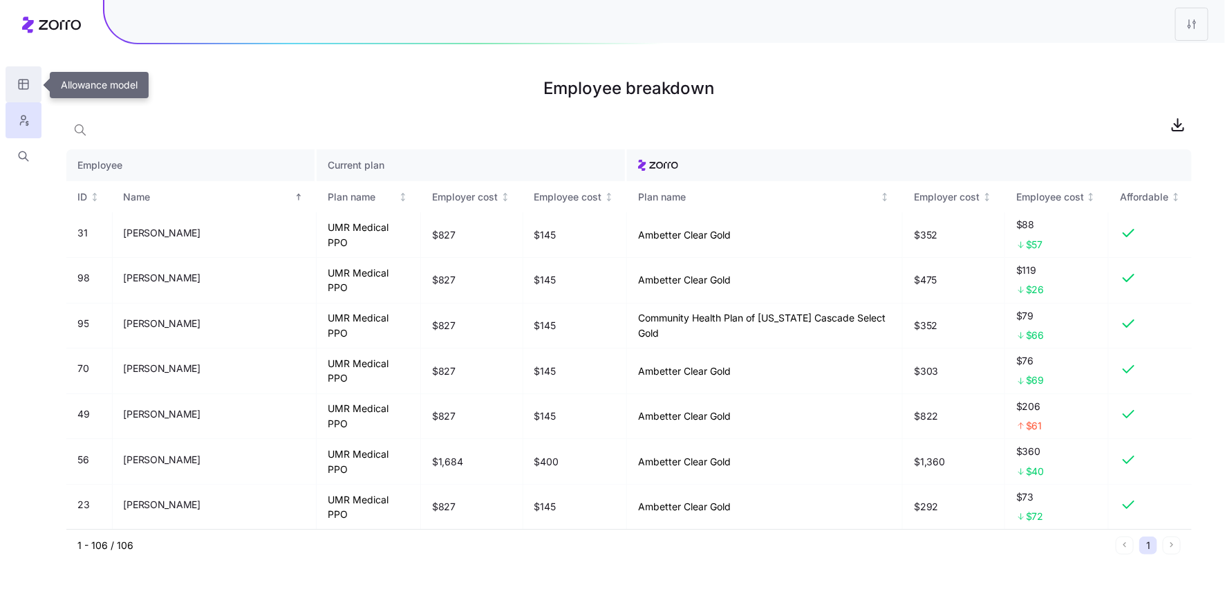
click at [27, 78] on icon "button" at bounding box center [23, 84] width 12 height 14
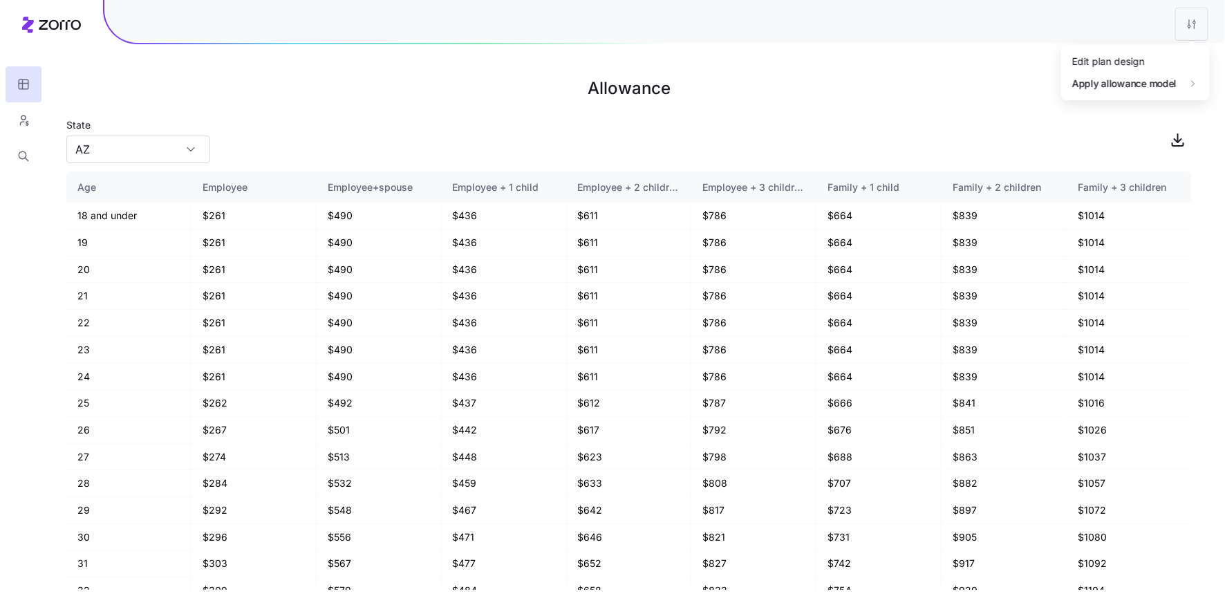
click at [1187, 25] on html "Allowance State [US_STATE] Age Employee Employee+spouse Employee + 1 child Empl…" at bounding box center [612, 302] width 1225 height 605
click at [1150, 60] on div "Edit plan design" at bounding box center [1135, 61] width 138 height 22
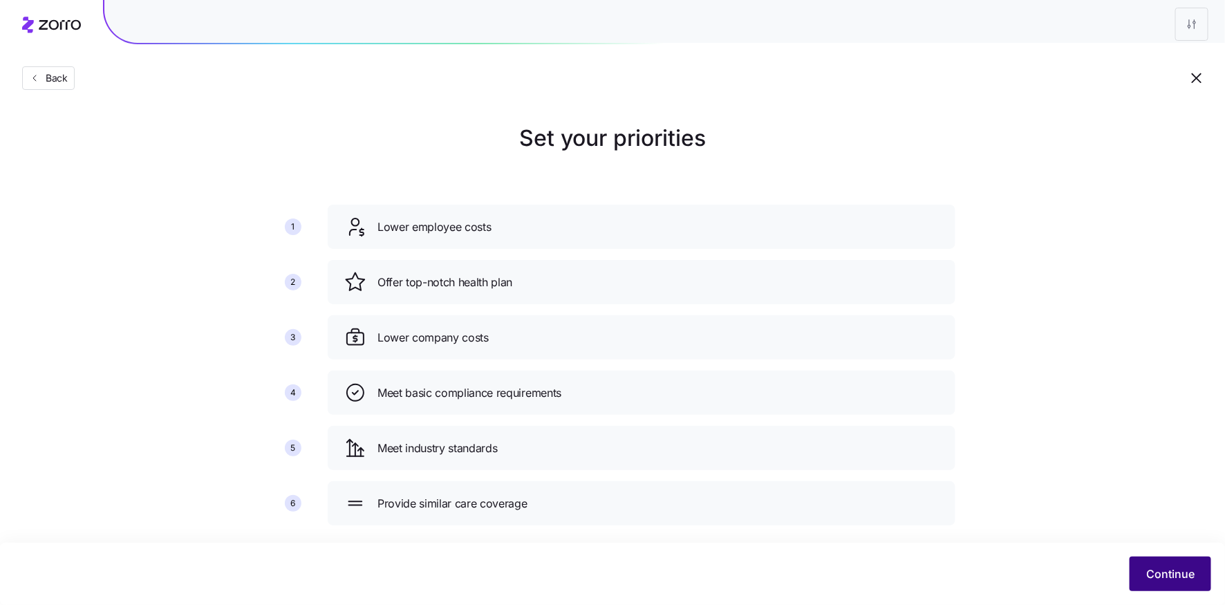
click at [1163, 575] on span "Continue" at bounding box center [1170, 573] width 48 height 17
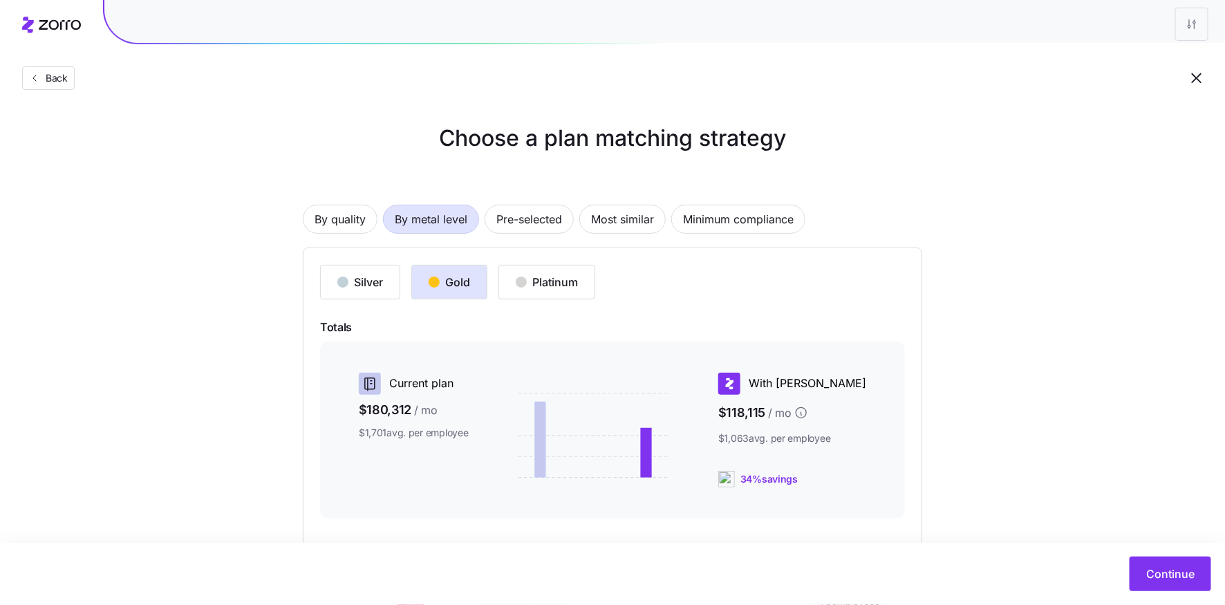
click at [1163, 575] on span "Continue" at bounding box center [1170, 573] width 48 height 17
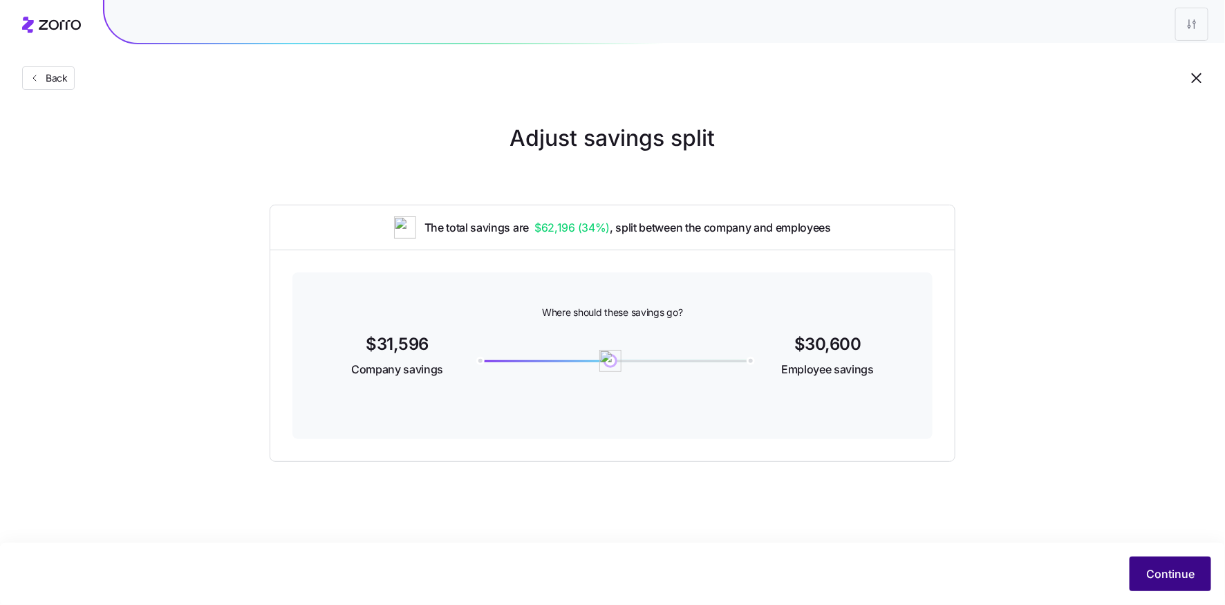
click at [1181, 576] on span "Continue" at bounding box center [1170, 573] width 48 height 17
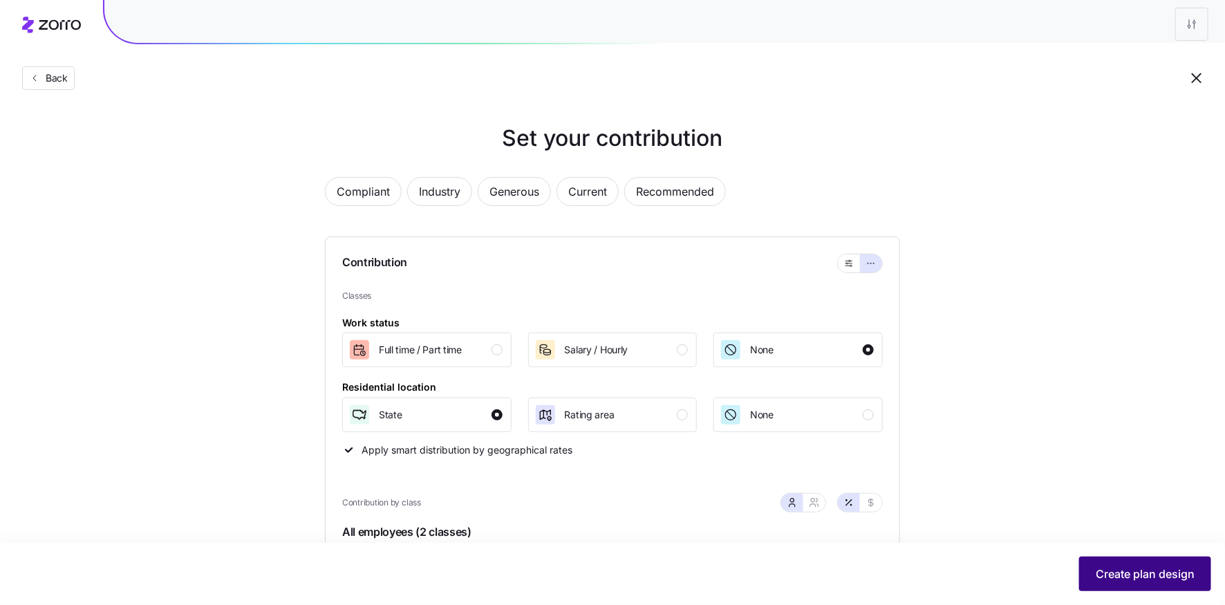
click at [1149, 577] on span "Create plan design" at bounding box center [1144, 573] width 99 height 17
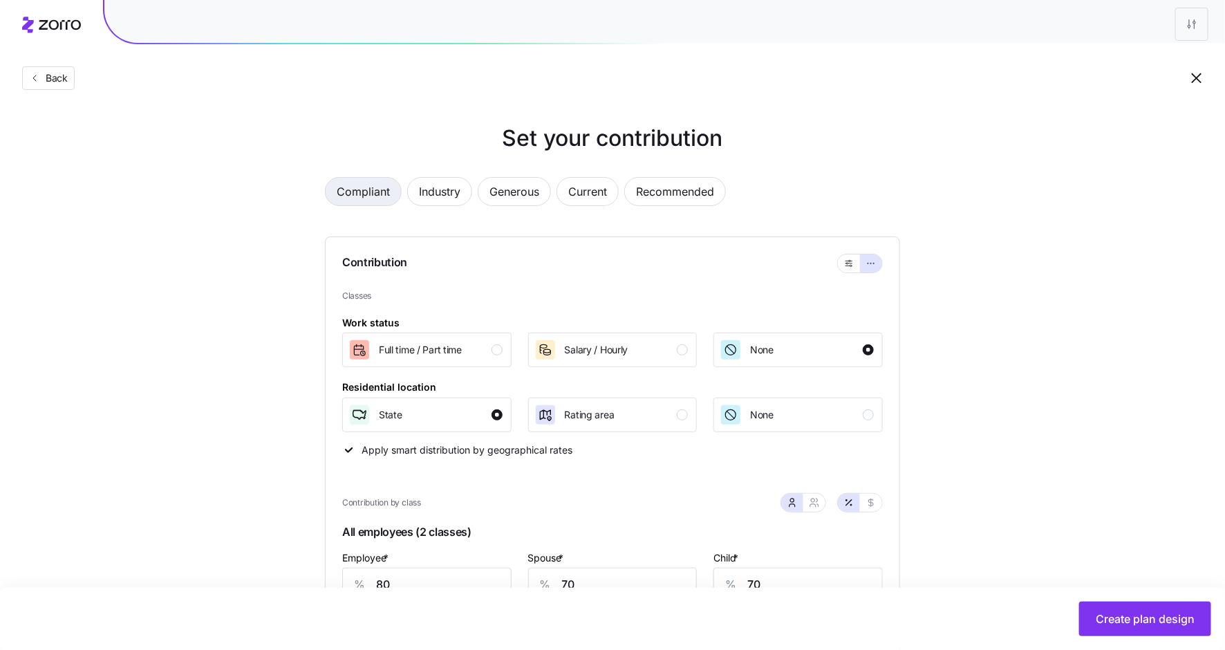
click at [395, 184] on button "Compliant" at bounding box center [363, 191] width 77 height 29
type input "54"
type input "0"
click at [373, 194] on span "Compliant" at bounding box center [363, 192] width 53 height 28
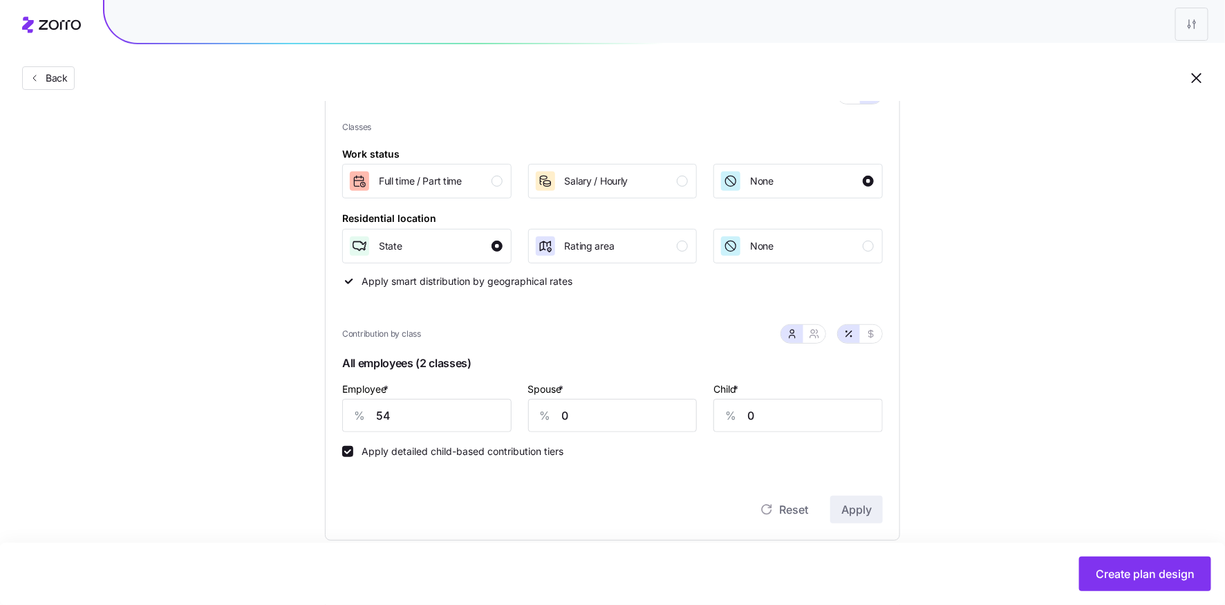
scroll to position [170, 0]
click at [379, 416] on input "54" at bounding box center [426, 413] width 169 height 33
click at [849, 514] on span "Apply" at bounding box center [856, 508] width 30 height 17
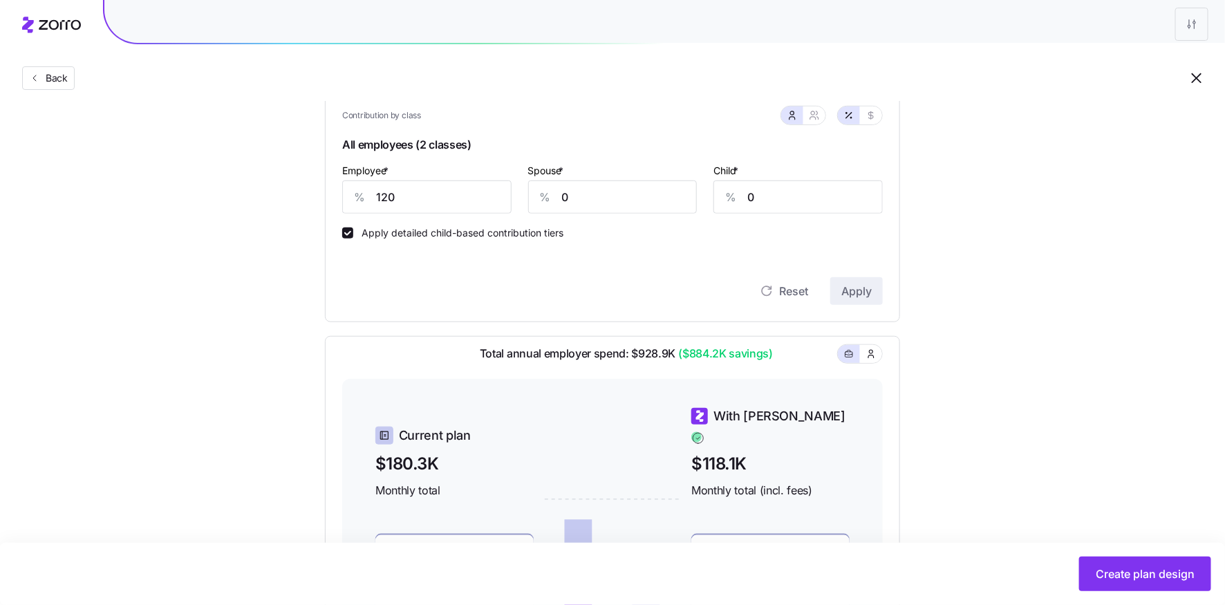
scroll to position [297, 0]
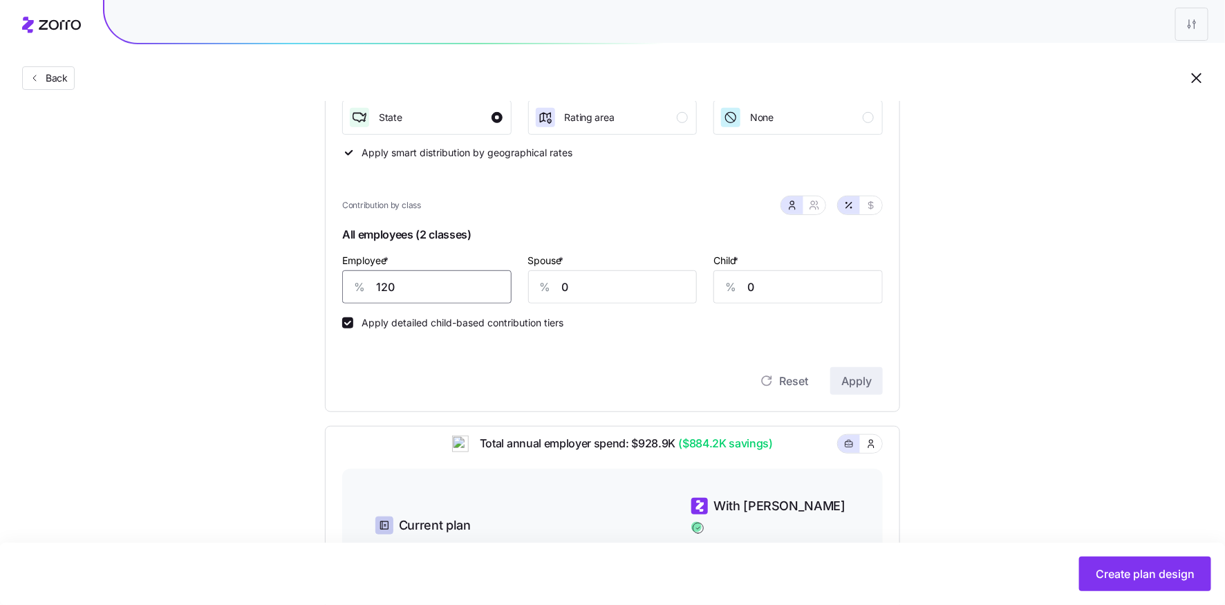
click at [390, 284] on input "120" at bounding box center [426, 286] width 169 height 33
click at [862, 380] on span "Apply" at bounding box center [856, 381] width 30 height 17
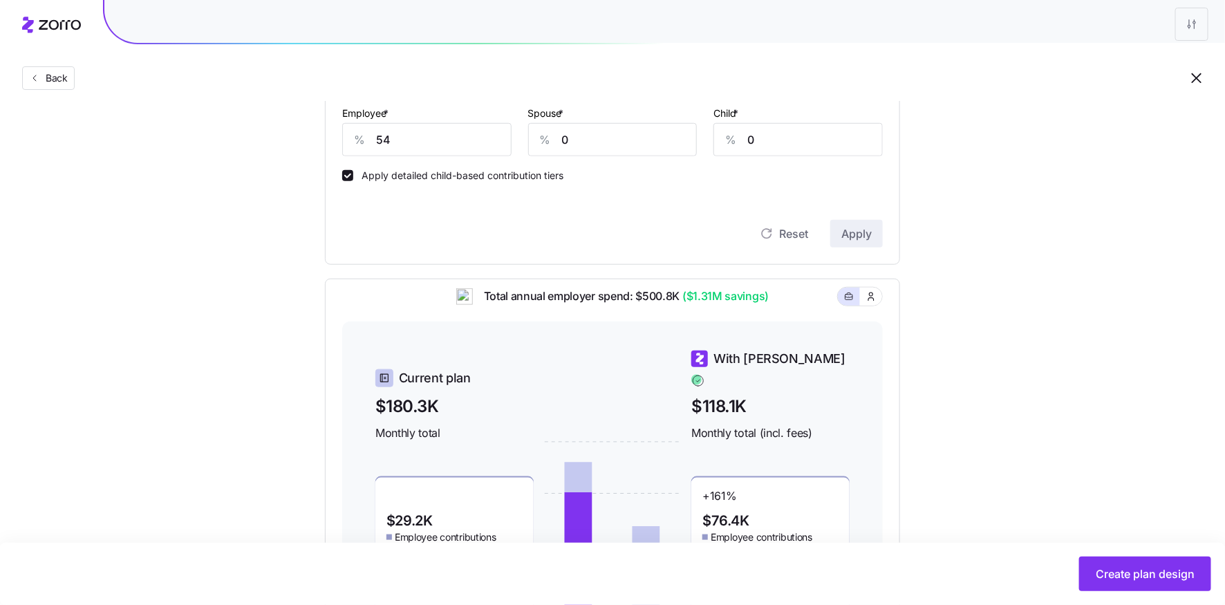
scroll to position [446, 0]
click at [379, 138] on input "54" at bounding box center [426, 138] width 169 height 33
click at [399, 211] on div "Reset Apply" at bounding box center [612, 218] width 540 height 55
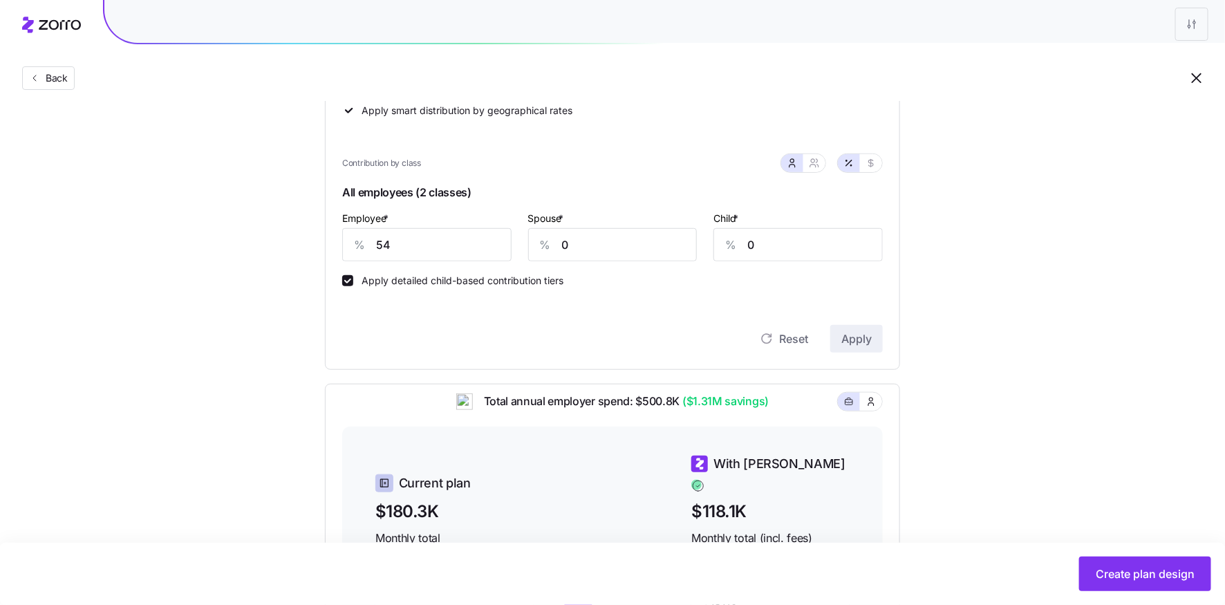
scroll to position [328, 0]
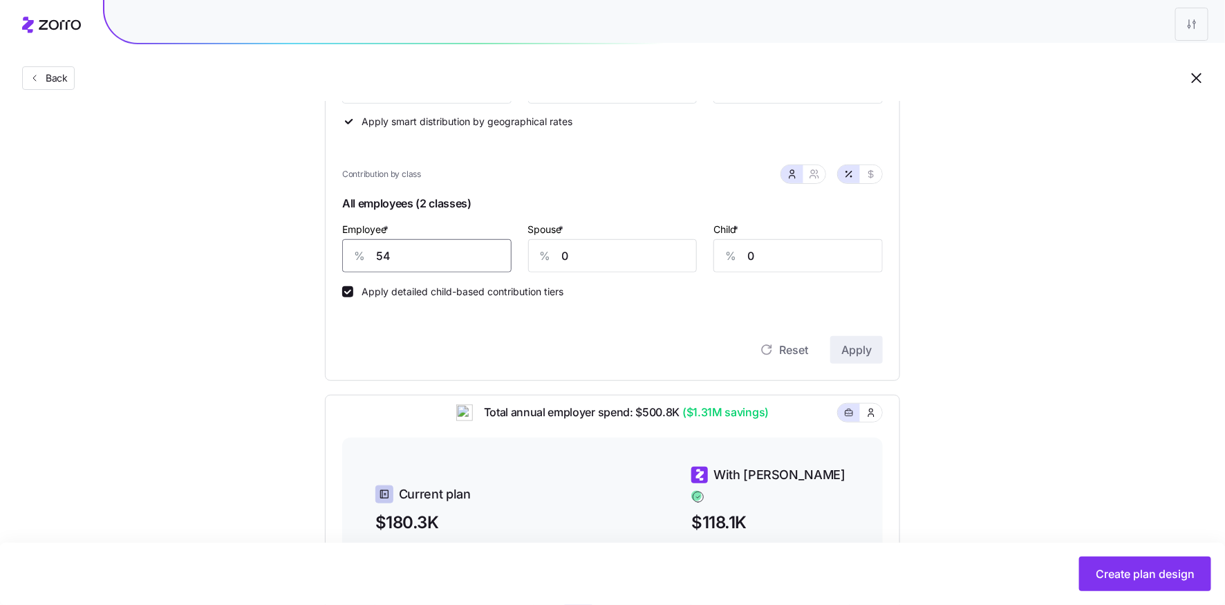
click at [380, 261] on input "54" at bounding box center [426, 255] width 169 height 33
click at [382, 258] on input "54" at bounding box center [426, 255] width 169 height 33
type input "40"
click at [859, 343] on span "Apply" at bounding box center [856, 349] width 30 height 17
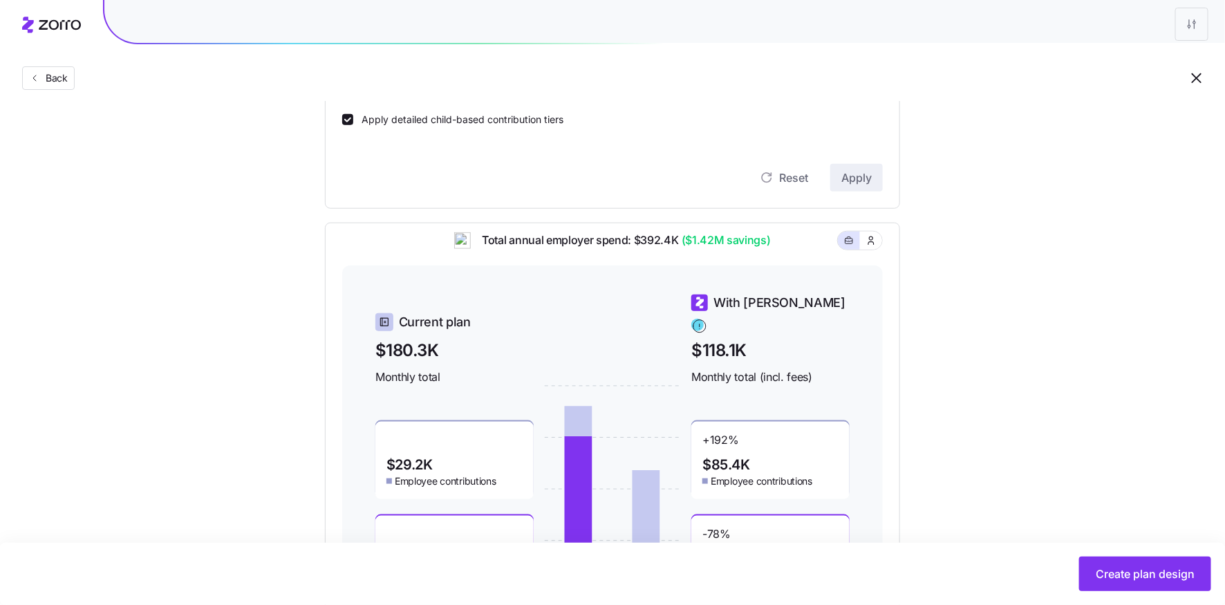
scroll to position [498, 0]
click at [1128, 570] on span "Create plan design" at bounding box center [1144, 573] width 99 height 17
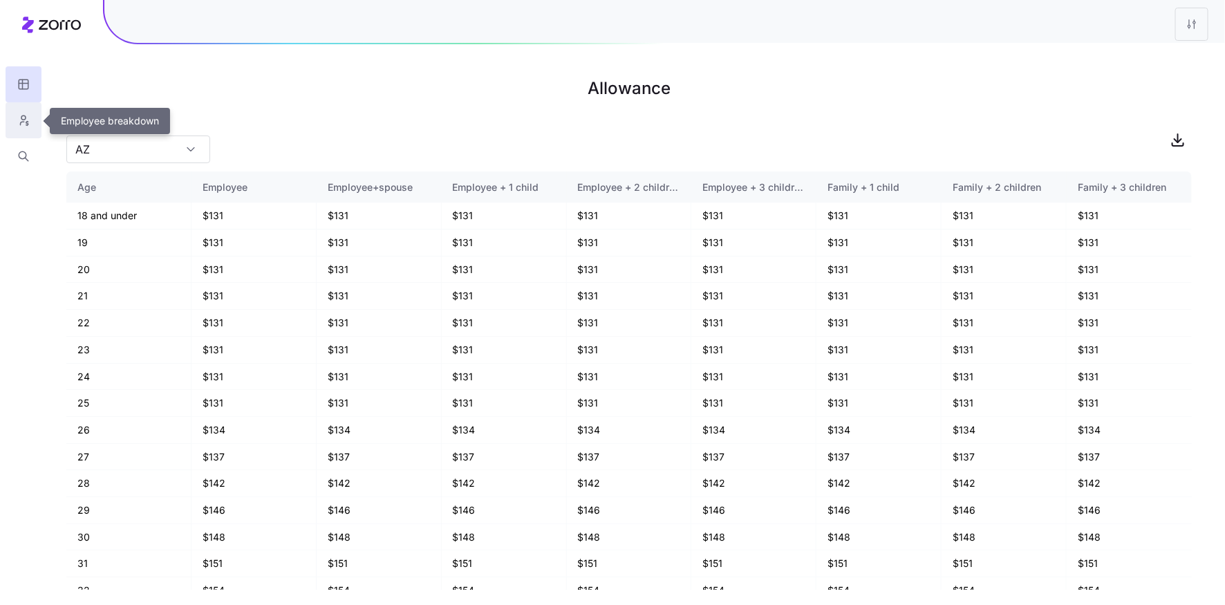
click at [32, 117] on button "button" at bounding box center [24, 120] width 36 height 36
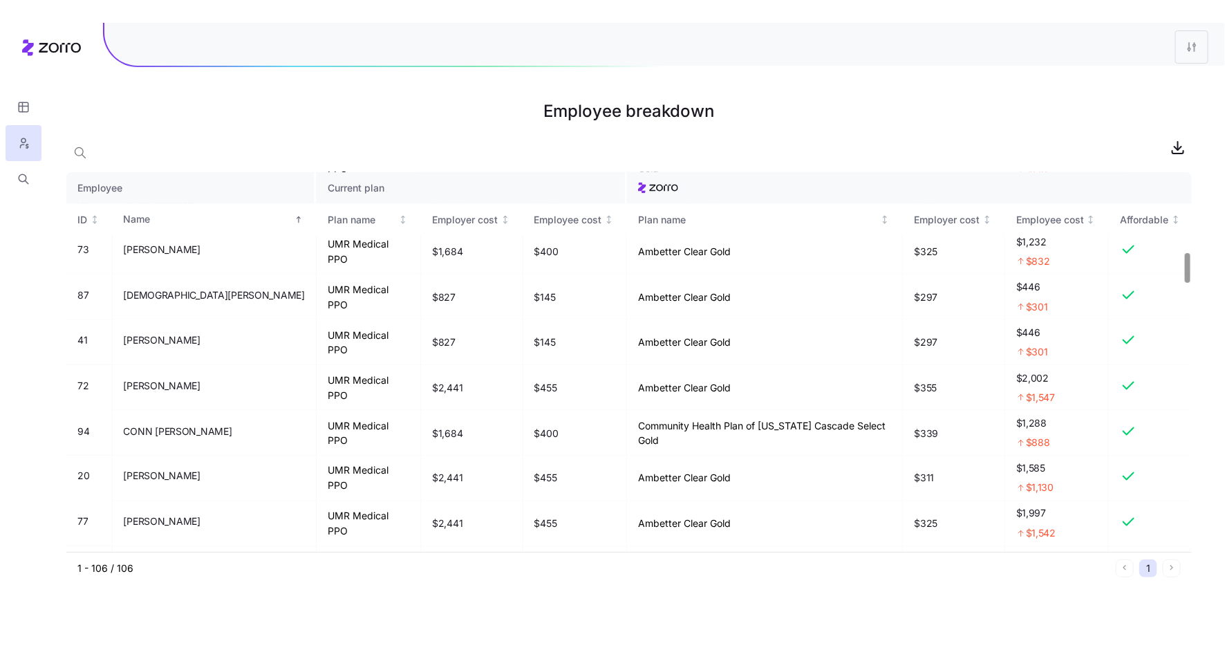
scroll to position [1142, 0]
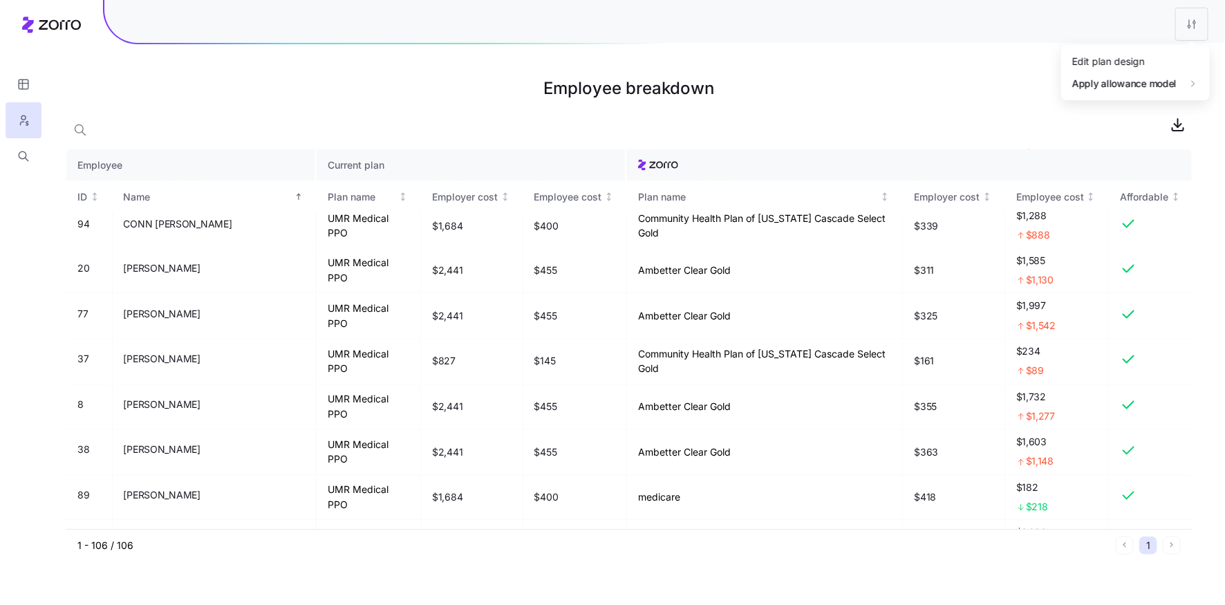
click at [1181, 28] on html "Employee breakdown Employee Current plan ID Name Plan name Employer cost Employ…" at bounding box center [612, 302] width 1225 height 605
click at [1145, 64] on div "Edit plan design" at bounding box center [1135, 61] width 138 height 22
